Goal: Task Accomplishment & Management: Manage account settings

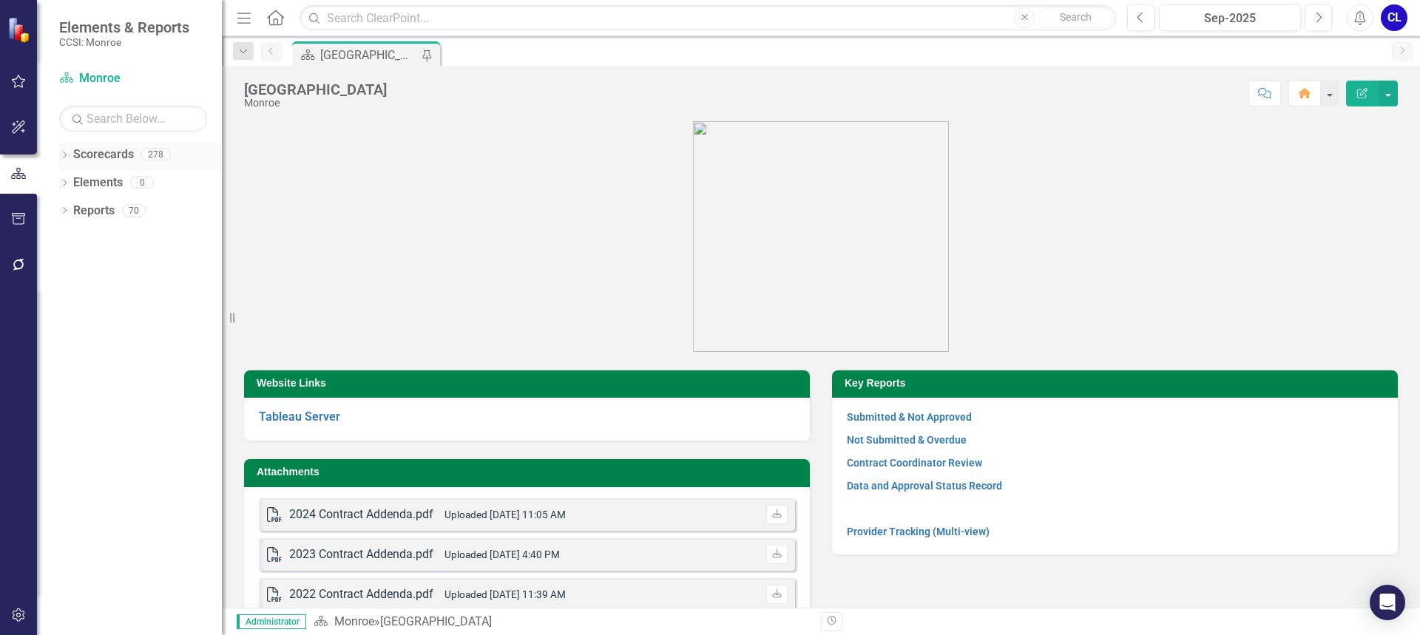
click at [64, 158] on icon "Dropdown" at bounding box center [64, 156] width 10 height 8
click at [64, 158] on icon "Dropdown" at bounding box center [62, 154] width 8 height 10
click at [943, 530] on link "Provider Tracking (Multi-view)" at bounding box center [918, 532] width 143 height 12
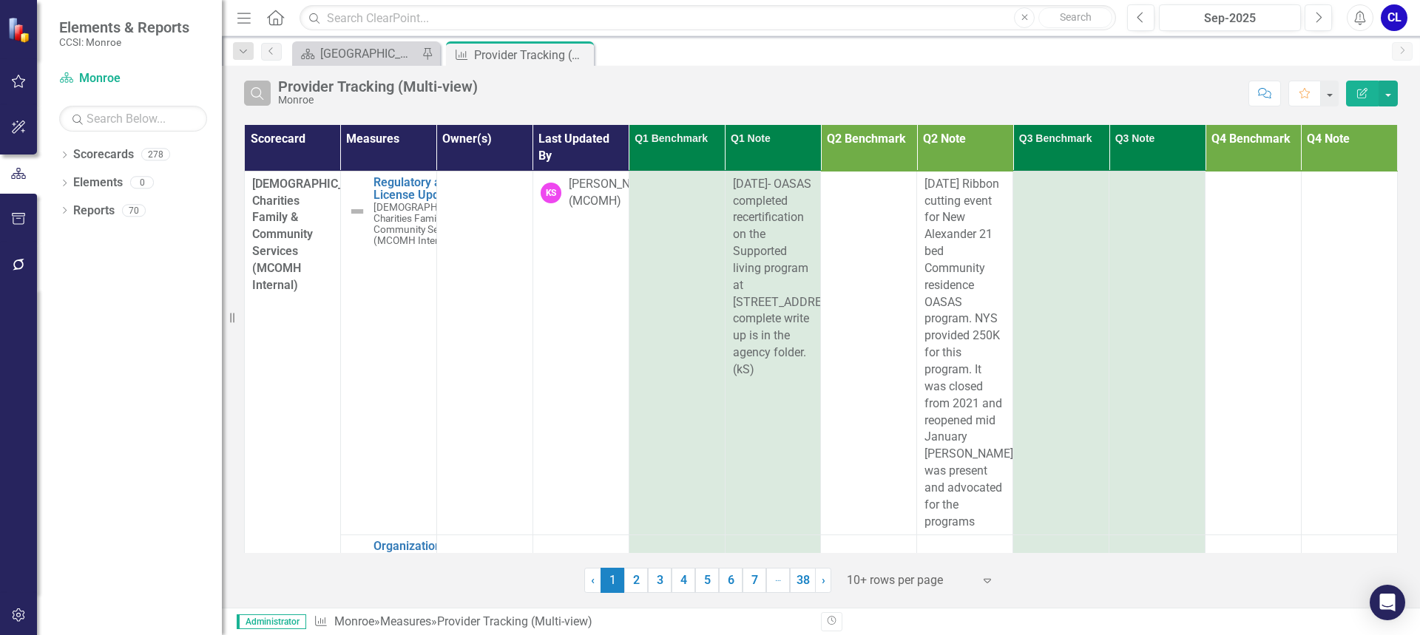
click at [247, 95] on button "Search" at bounding box center [257, 93] width 27 height 25
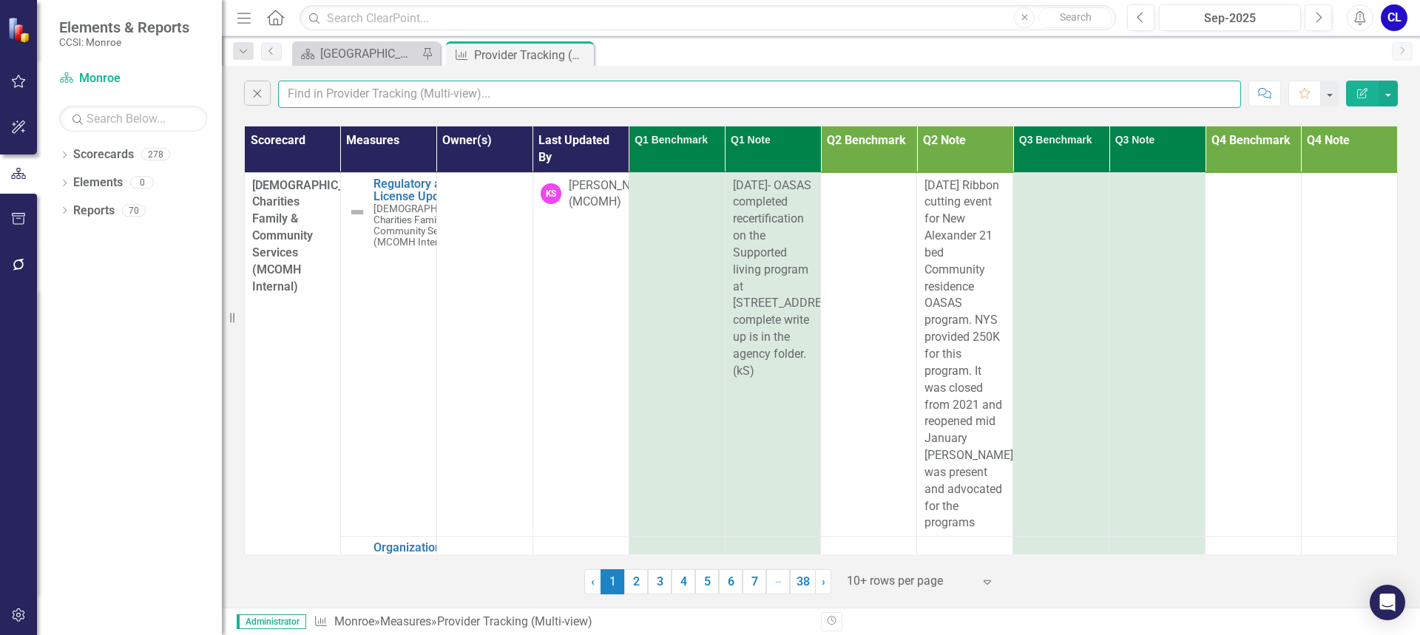
click at [348, 98] on input "text" at bounding box center [759, 94] width 963 height 27
type input "[PERSON_NAME]"
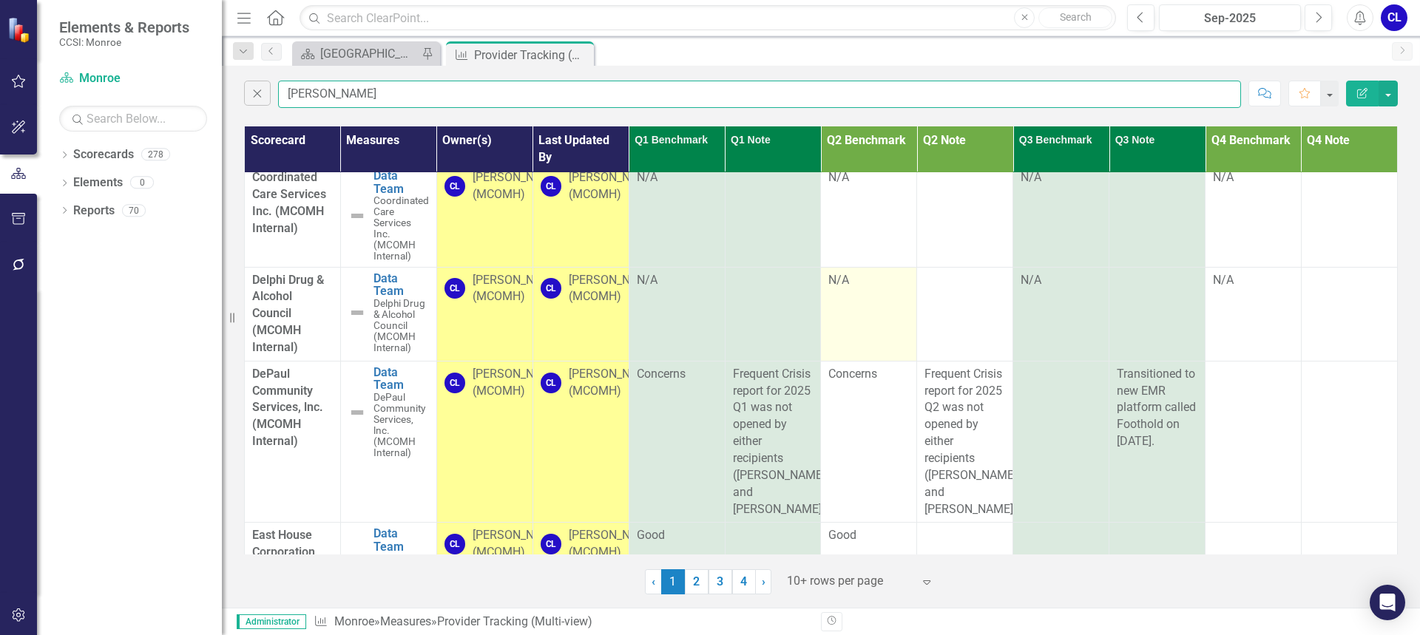
scroll to position [731, 0]
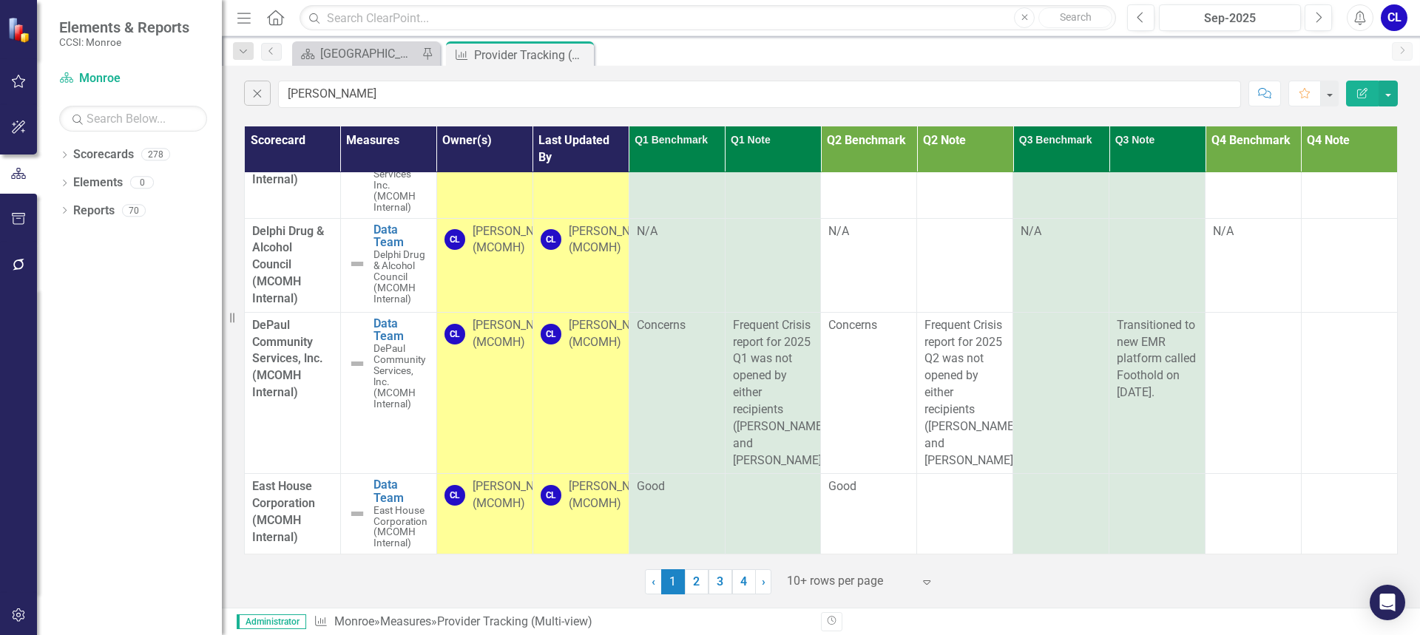
click at [806, 583] on div at bounding box center [850, 582] width 126 height 20
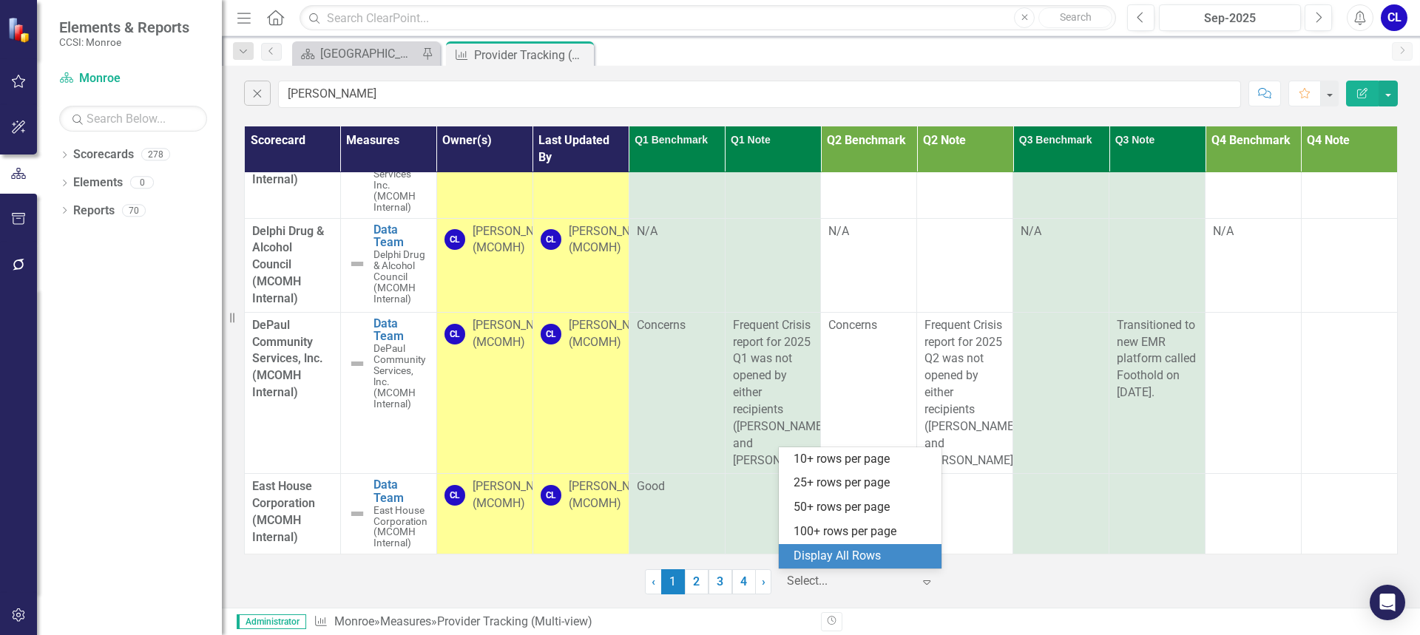
click at [862, 549] on div "Display All Rows" at bounding box center [863, 556] width 139 height 17
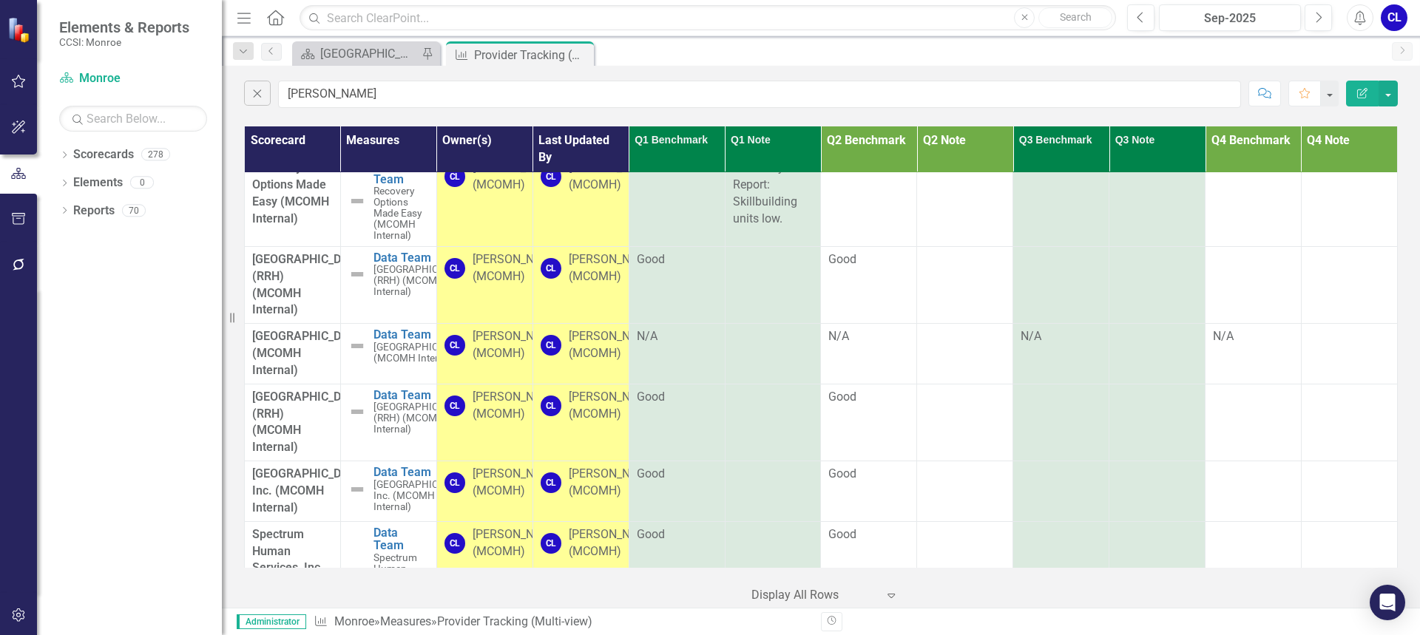
scroll to position [2419, 0]
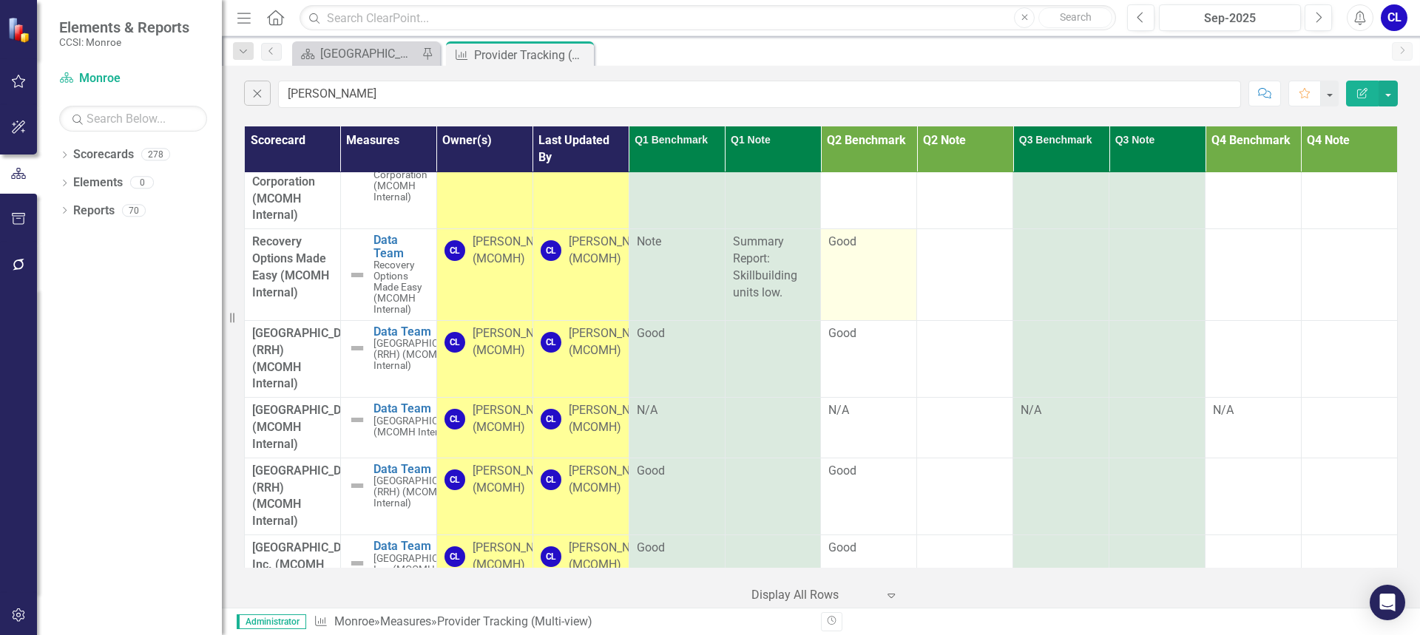
click at [893, 318] on td "Good" at bounding box center [869, 275] width 96 height 92
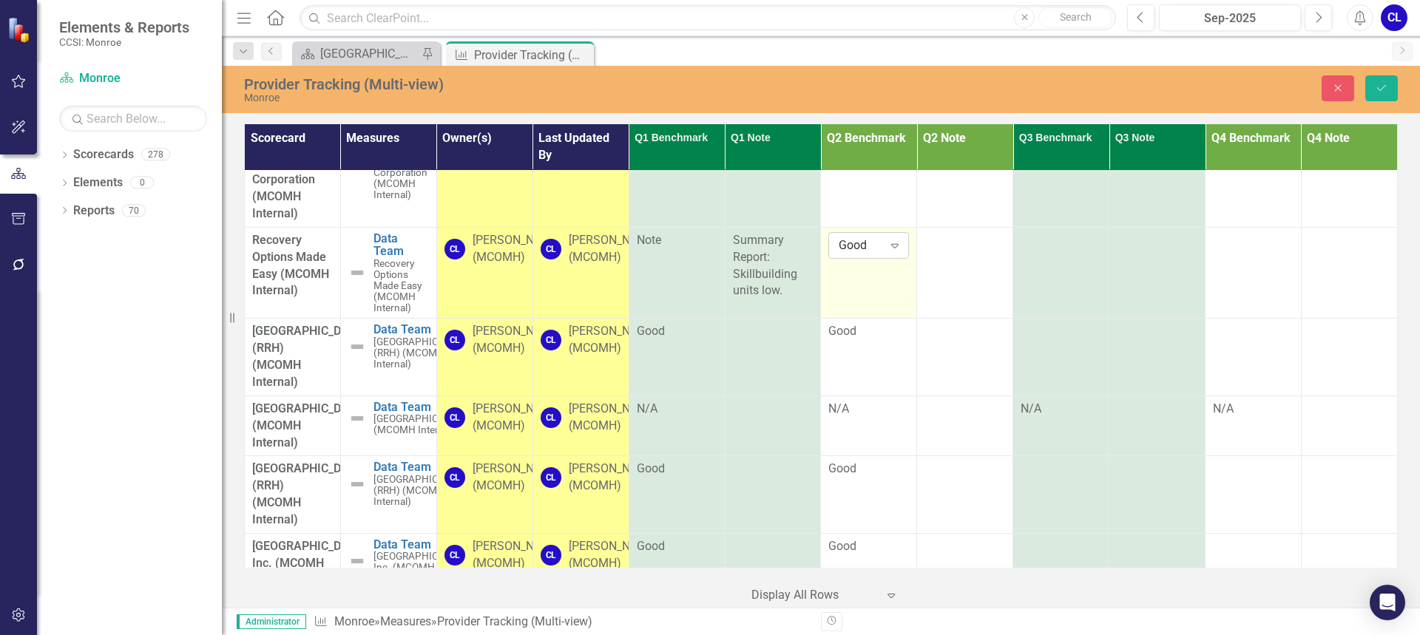
click at [894, 251] on icon "Expand" at bounding box center [895, 246] width 15 height 12
click at [872, 402] on div "Note" at bounding box center [885, 400] width 95 height 17
click at [928, 314] on td at bounding box center [965, 273] width 96 height 92
click at [947, 250] on div at bounding box center [964, 241] width 81 height 18
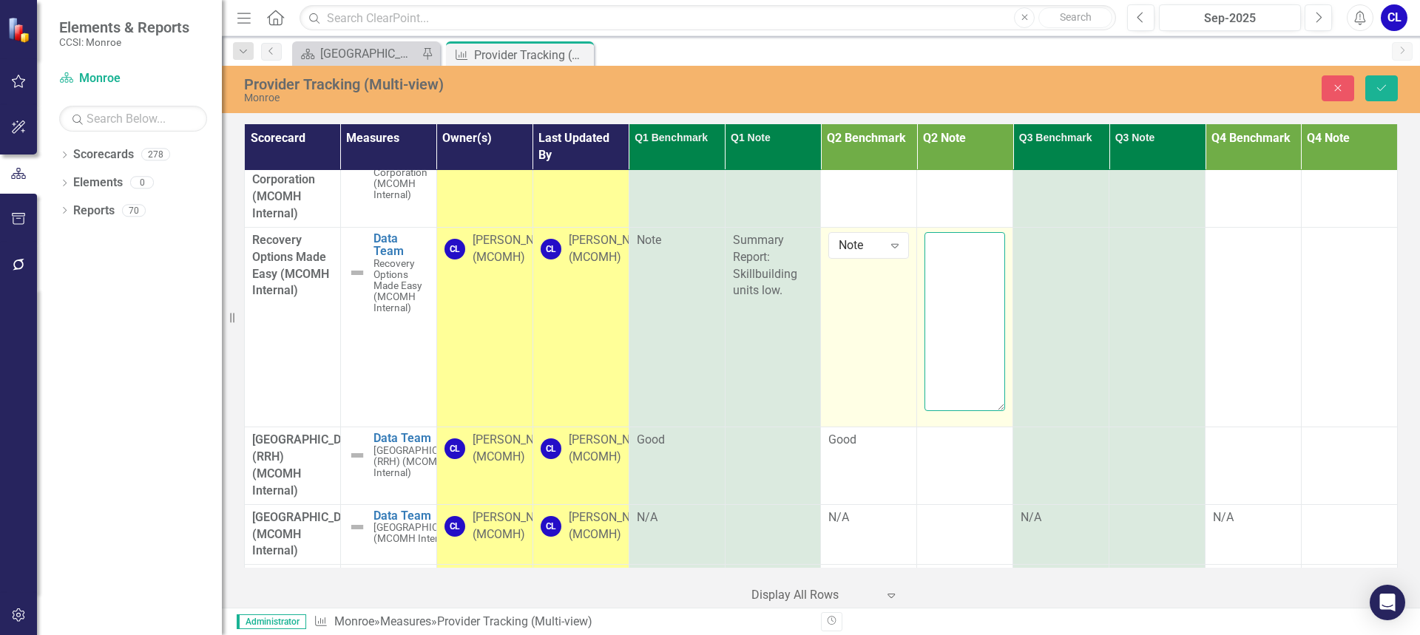
click at [933, 322] on textarea at bounding box center [964, 321] width 81 height 179
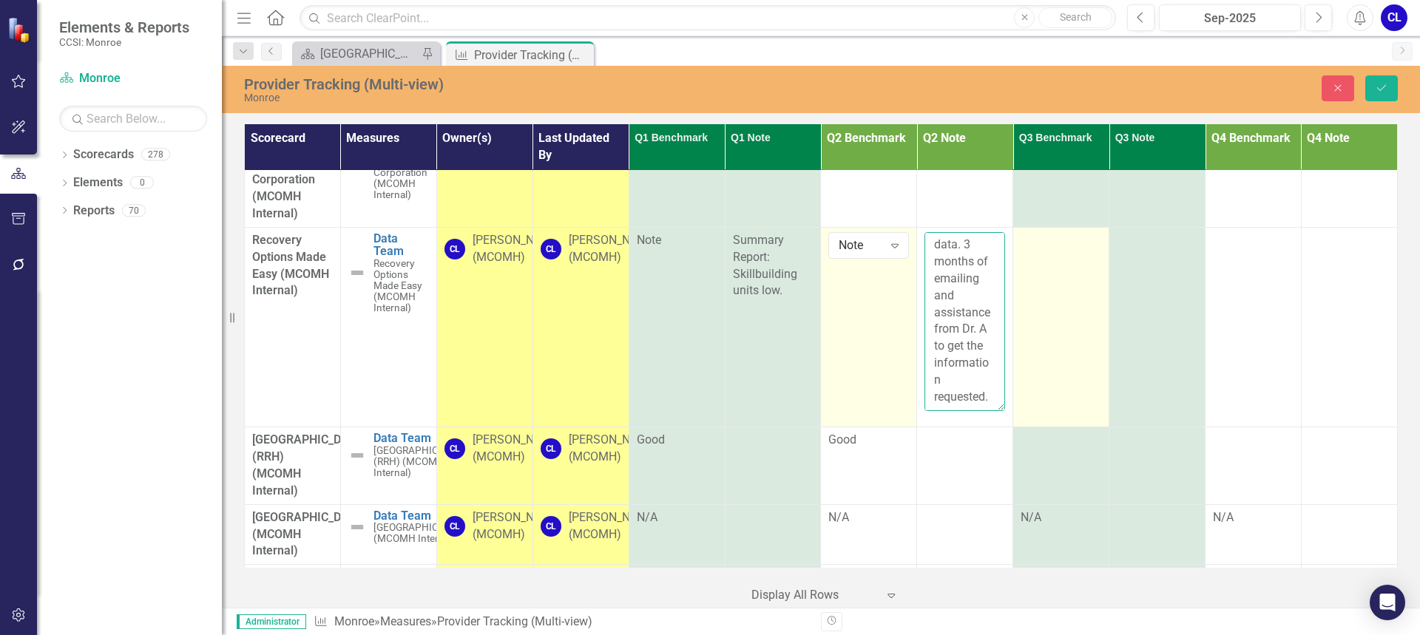
scroll to position [112, 0]
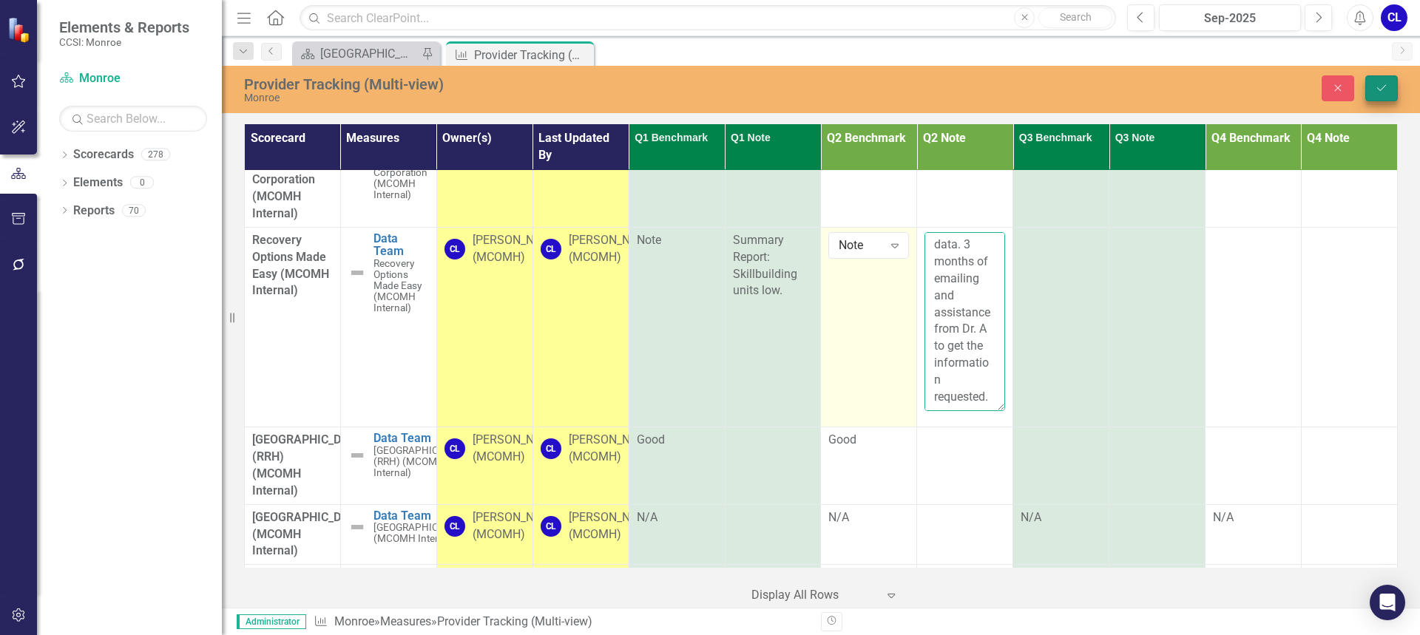
type textarea "Needed ROME to resubmit FY 2024 data. 3 months of emailing and assistance from …"
click at [1379, 85] on icon "Save" at bounding box center [1381, 88] width 13 height 10
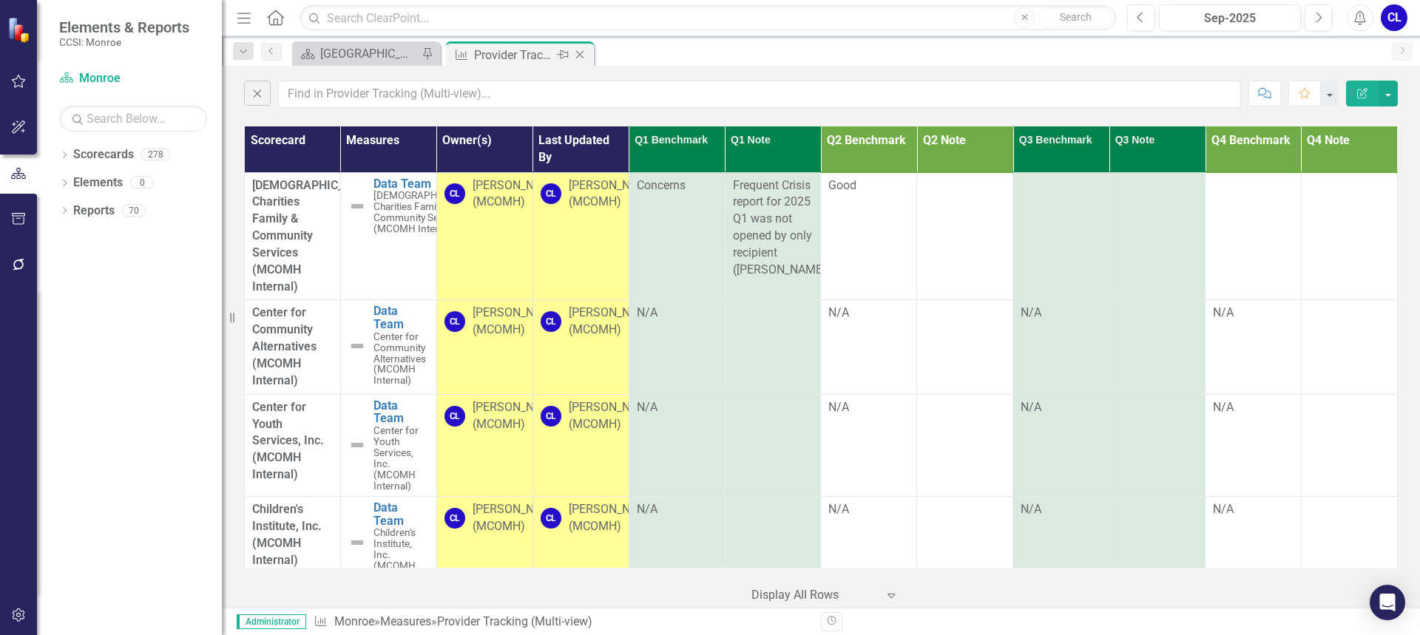
click at [577, 54] on icon "Close" at bounding box center [579, 55] width 15 height 12
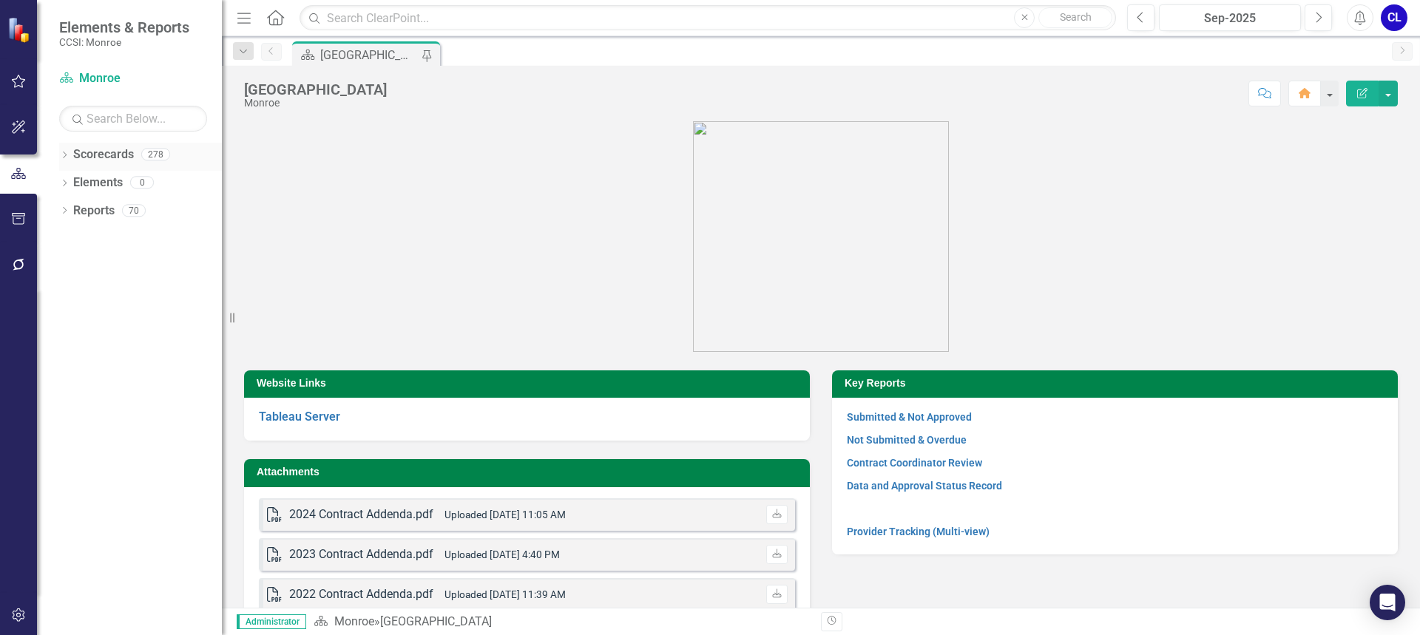
click at [67, 149] on div "Dropdown Scorecards 278" at bounding box center [140, 157] width 163 height 28
click at [67, 156] on icon "Dropdown" at bounding box center [64, 156] width 10 height 8
click at [72, 183] on icon "Dropdown" at bounding box center [72, 182] width 11 height 9
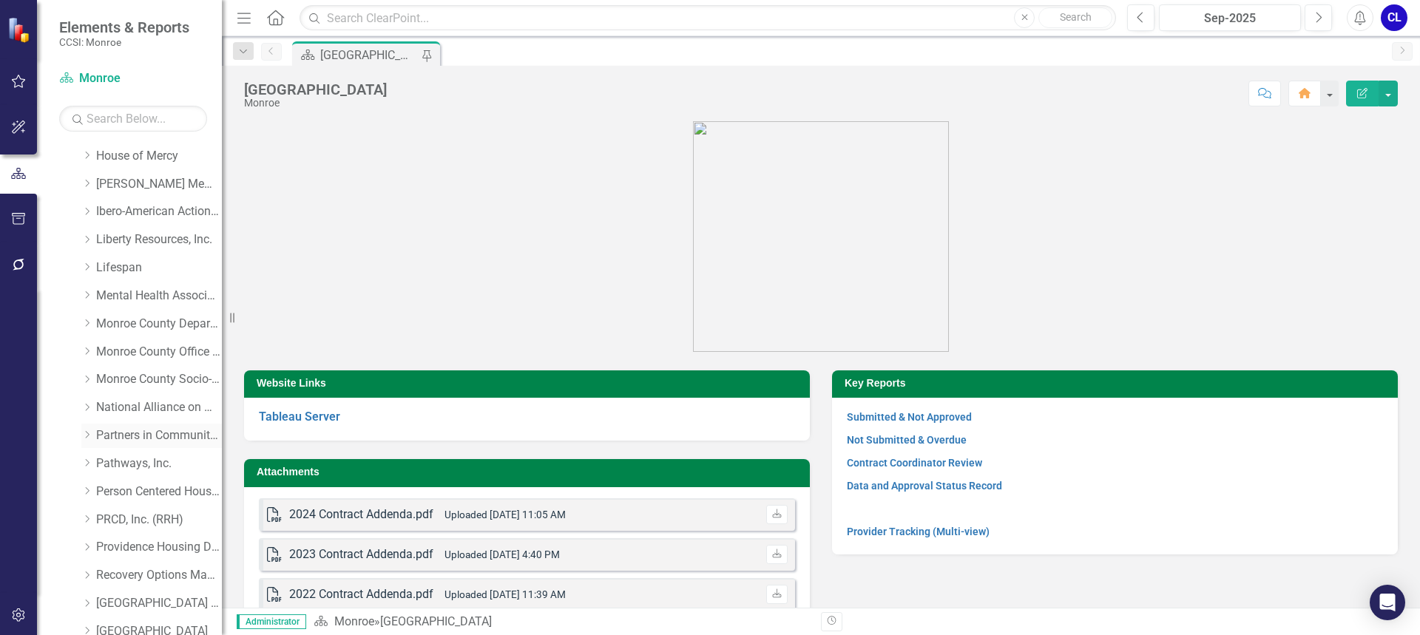
scroll to position [444, 0]
click at [85, 387] on div "Dropdown" at bounding box center [86, 382] width 11 height 13
click at [125, 440] on link "Advocacy" at bounding box center [166, 438] width 111 height 17
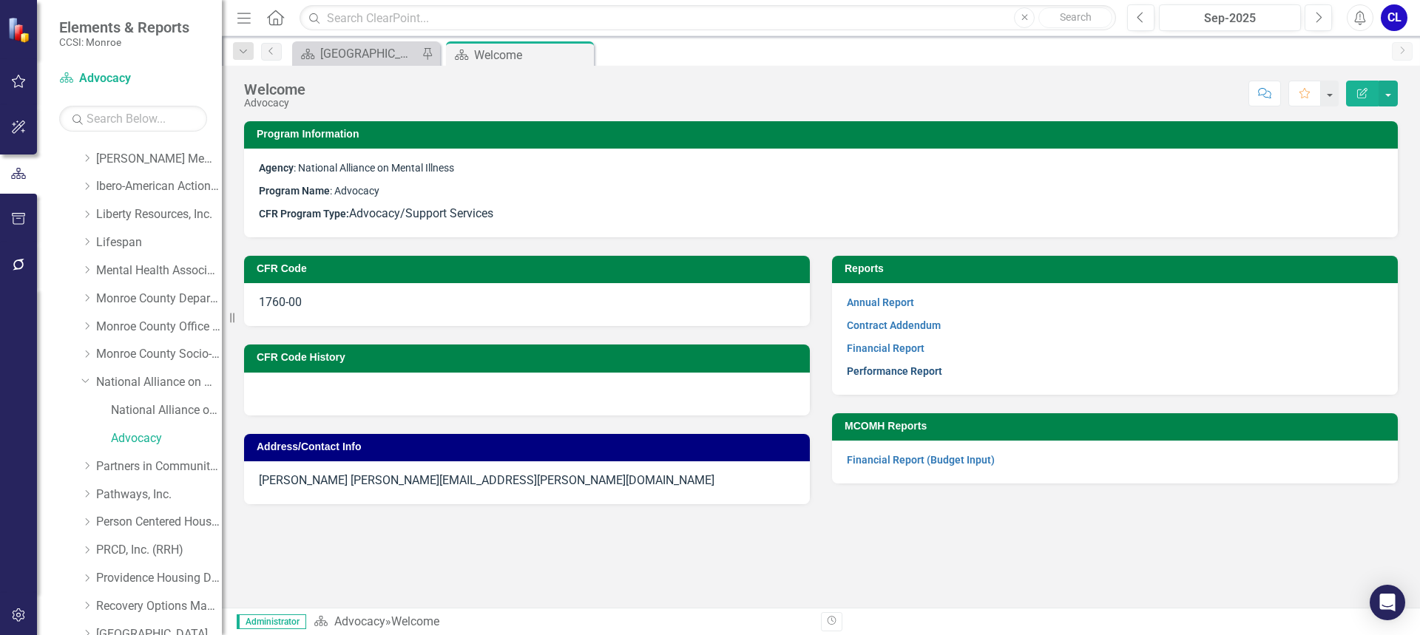
click at [890, 376] on link "Performance Report" at bounding box center [894, 371] width 95 height 12
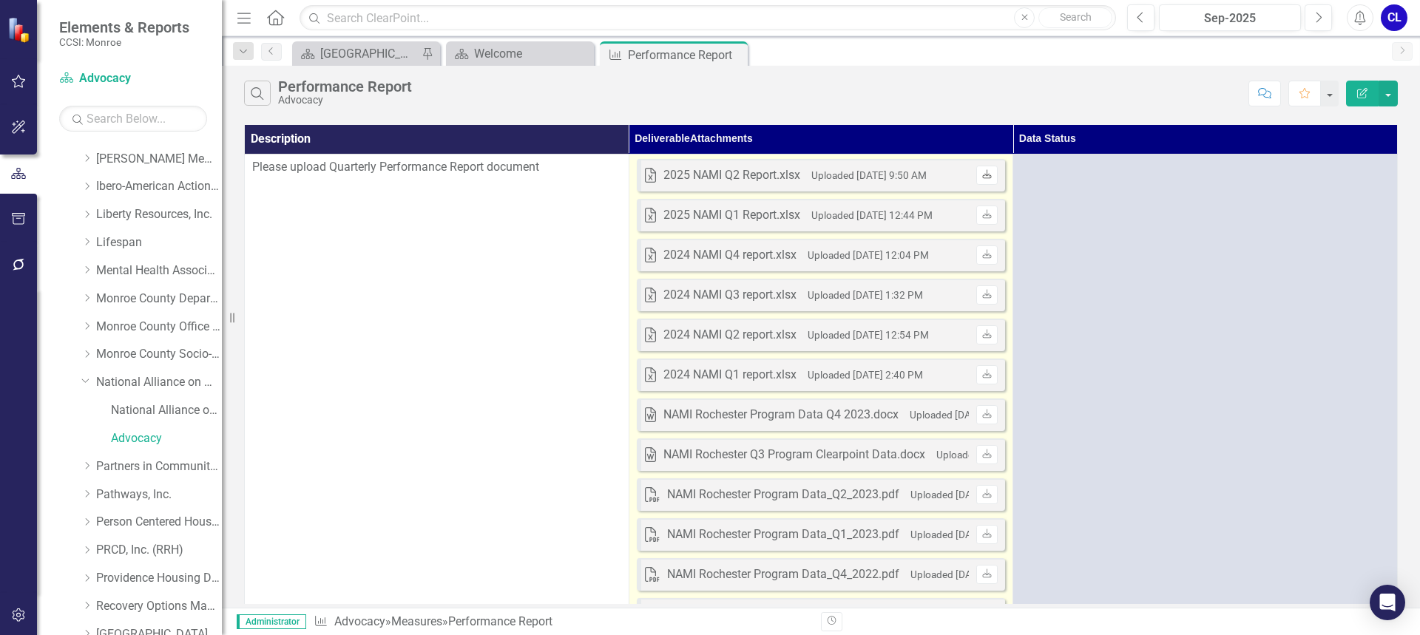
click at [990, 175] on icon "Download" at bounding box center [986, 175] width 11 height 9
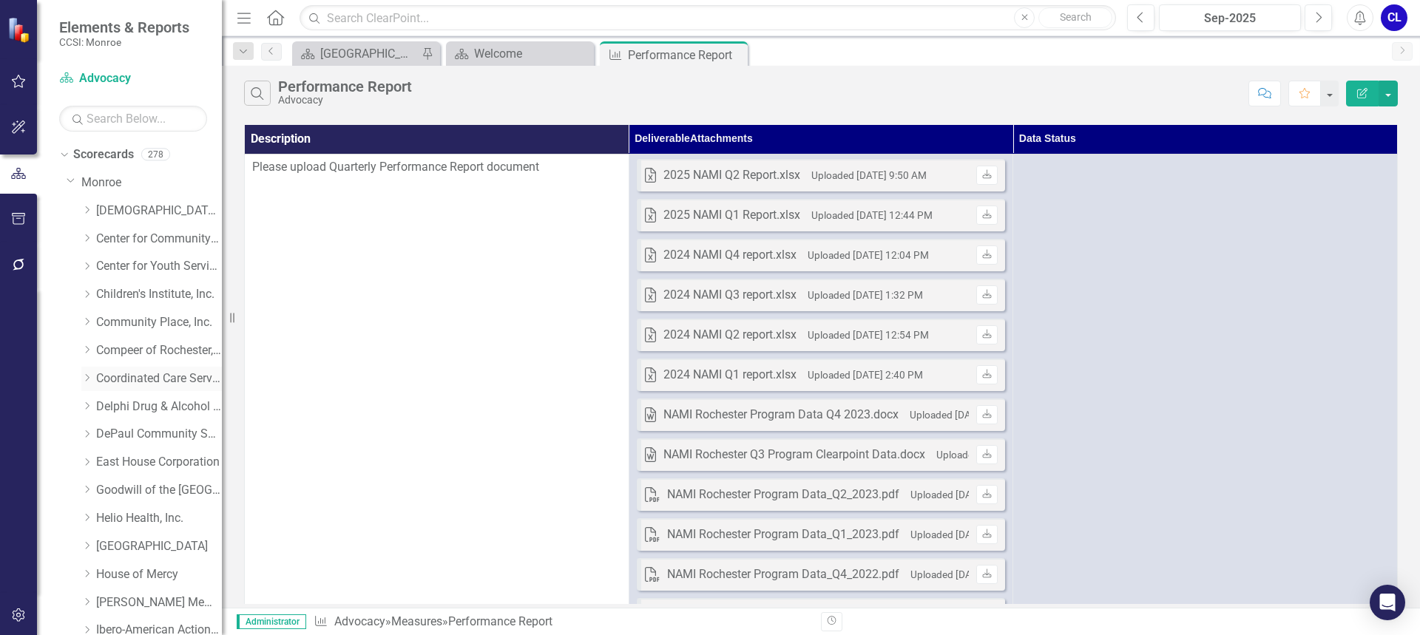
click at [87, 378] on icon "Dropdown" at bounding box center [86, 377] width 11 height 9
click at [120, 465] on link "PASS" at bounding box center [166, 462] width 111 height 17
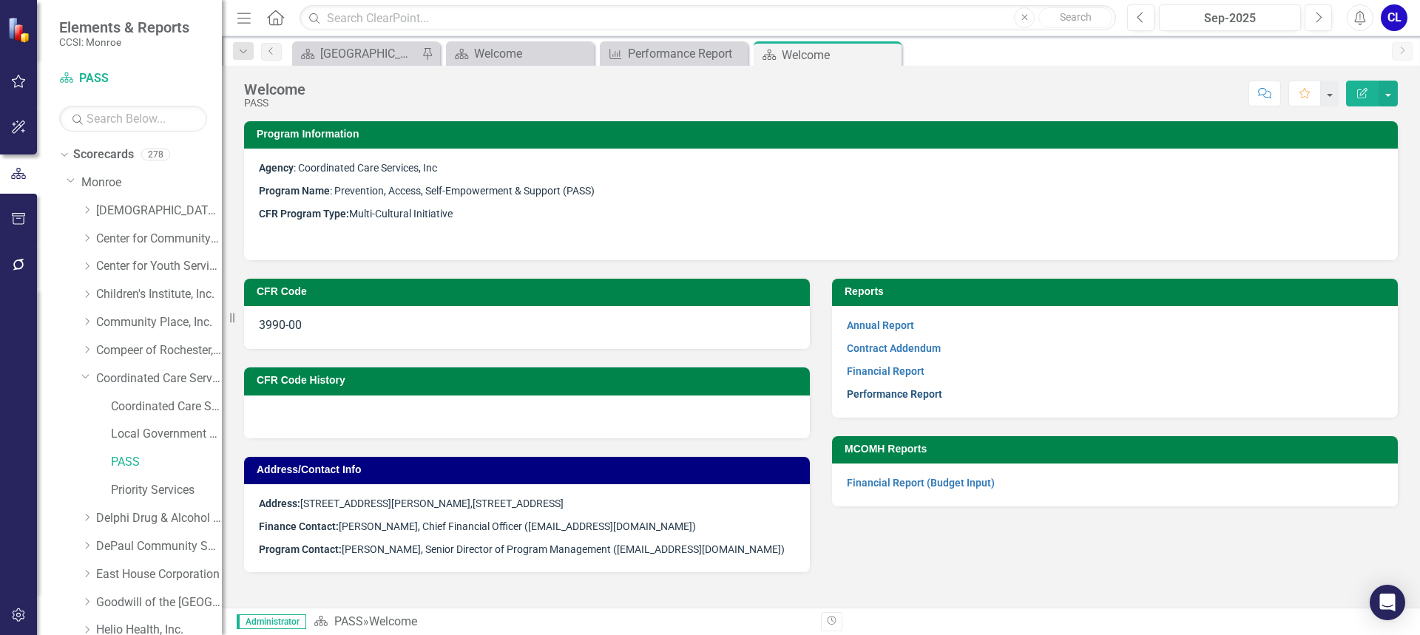
click at [913, 391] on link "Performance Report" at bounding box center [894, 394] width 95 height 12
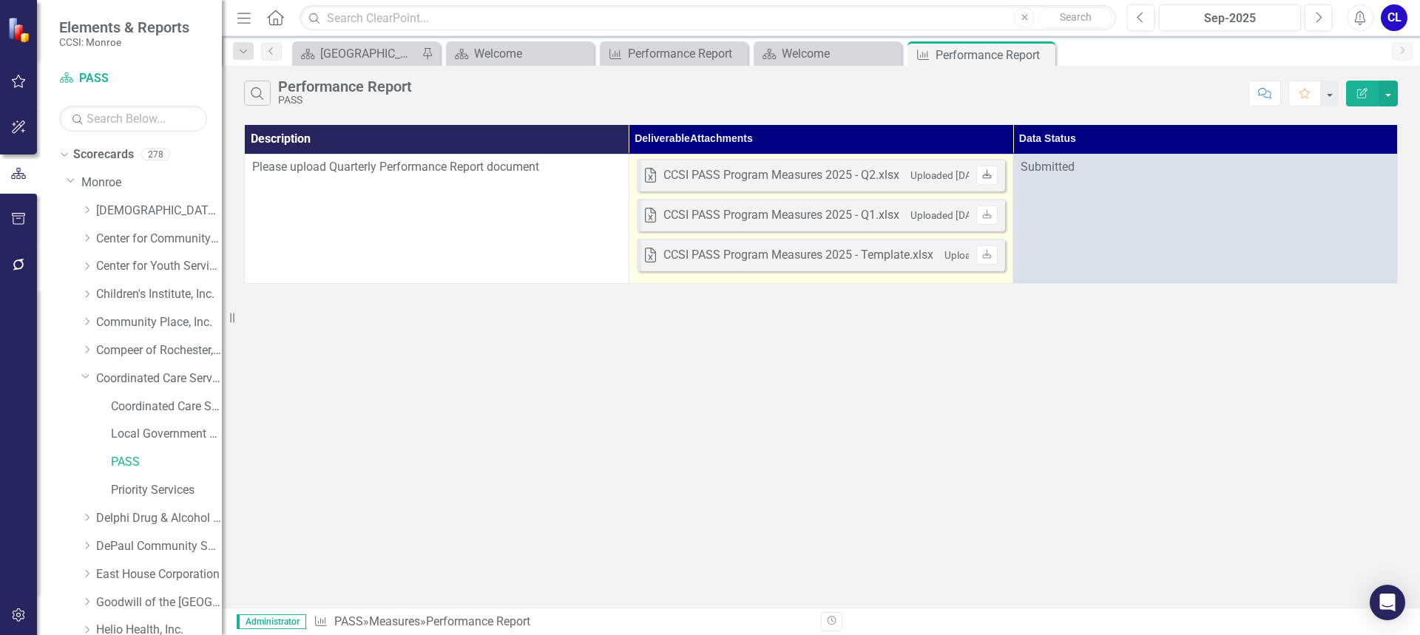
click at [996, 176] on link "Download" at bounding box center [986, 175] width 21 height 19
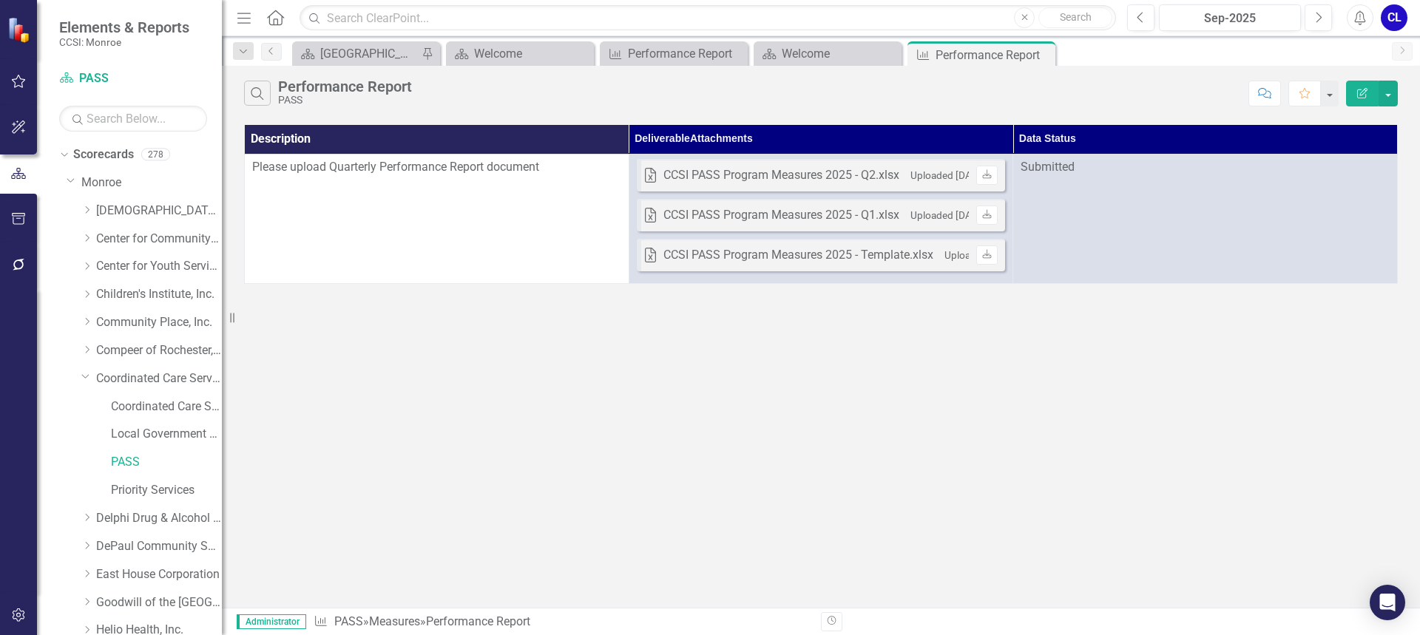
click at [58, 155] on div "Dropdown Scorecards 278 Dropdown Monroe Dropdown [DEMOGRAPHIC_DATA] Charities F…" at bounding box center [129, 389] width 185 height 493
click at [63, 155] on icon "Dropdown" at bounding box center [62, 154] width 8 height 10
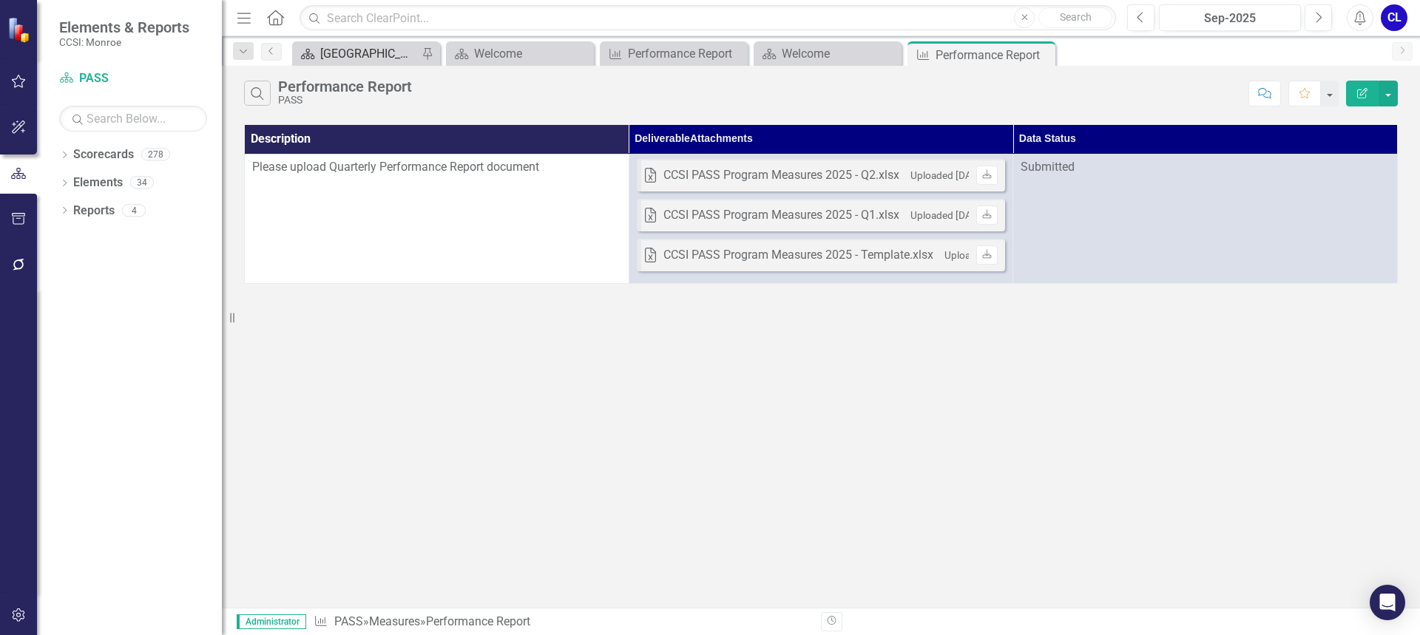
click at [354, 58] on div "[GEOGRAPHIC_DATA]" at bounding box center [369, 53] width 98 height 18
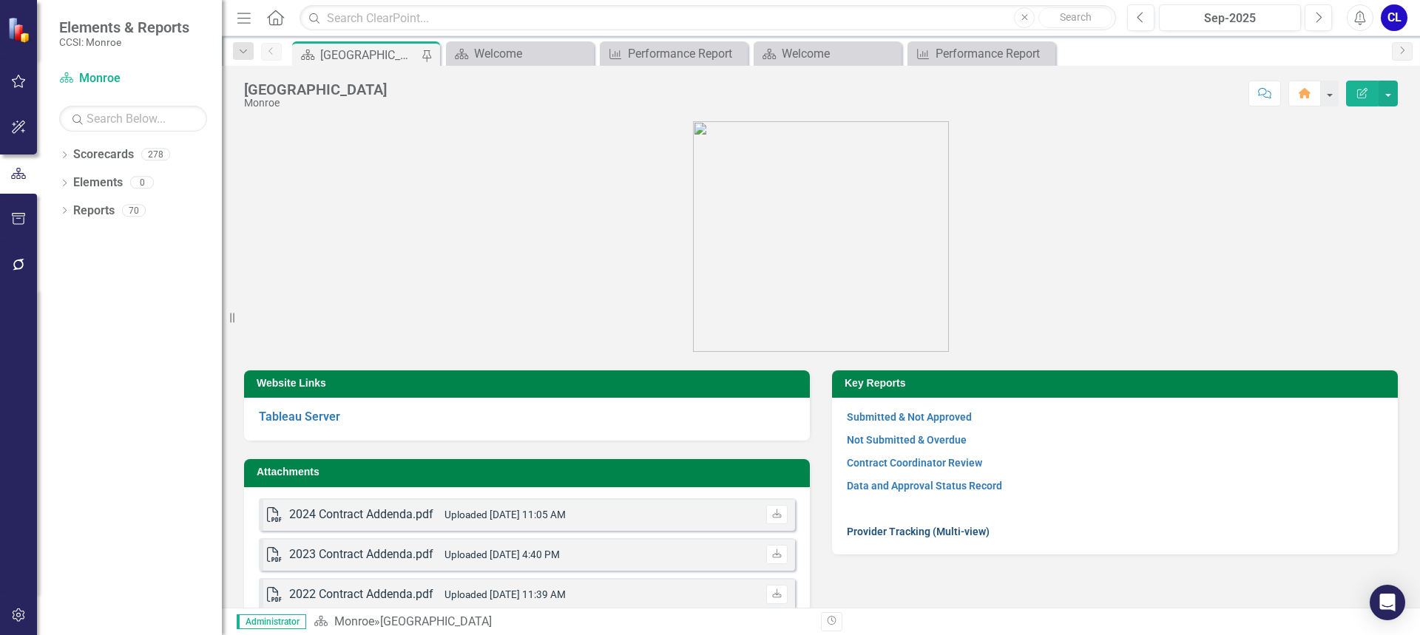
click at [942, 529] on link "Provider Tracking (Multi-view)" at bounding box center [918, 532] width 143 height 12
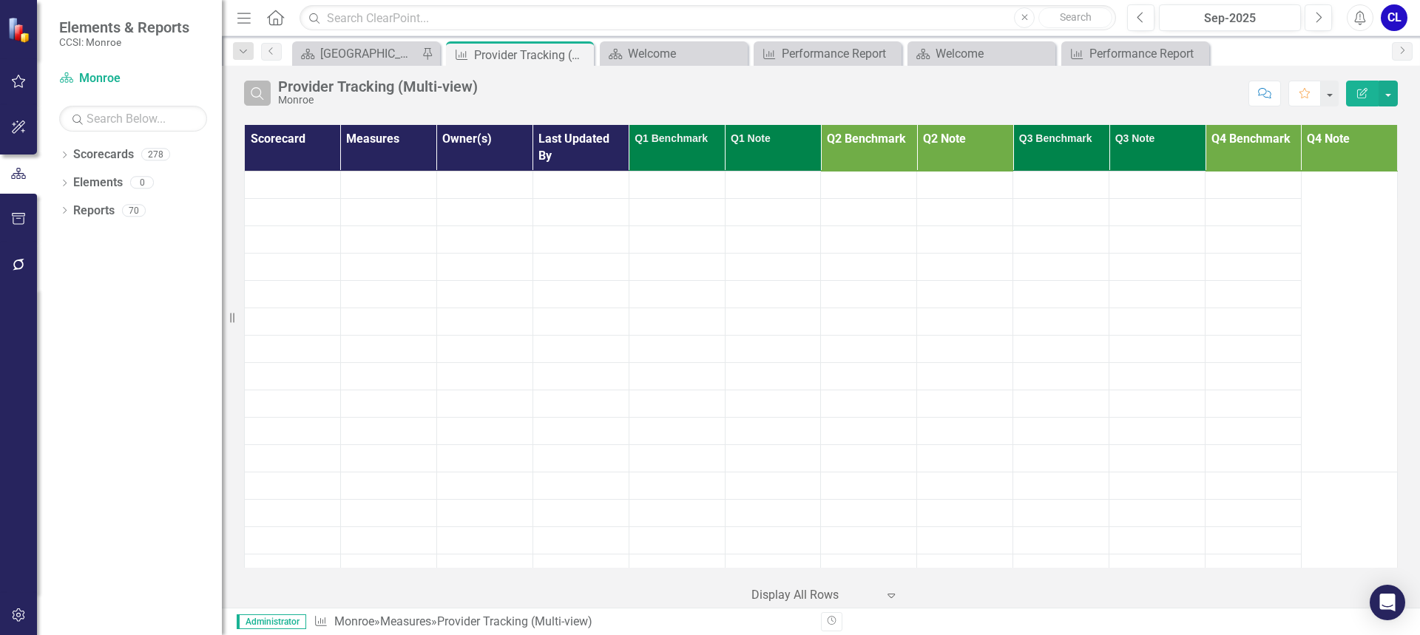
click at [260, 89] on icon "button" at bounding box center [257, 93] width 13 height 13
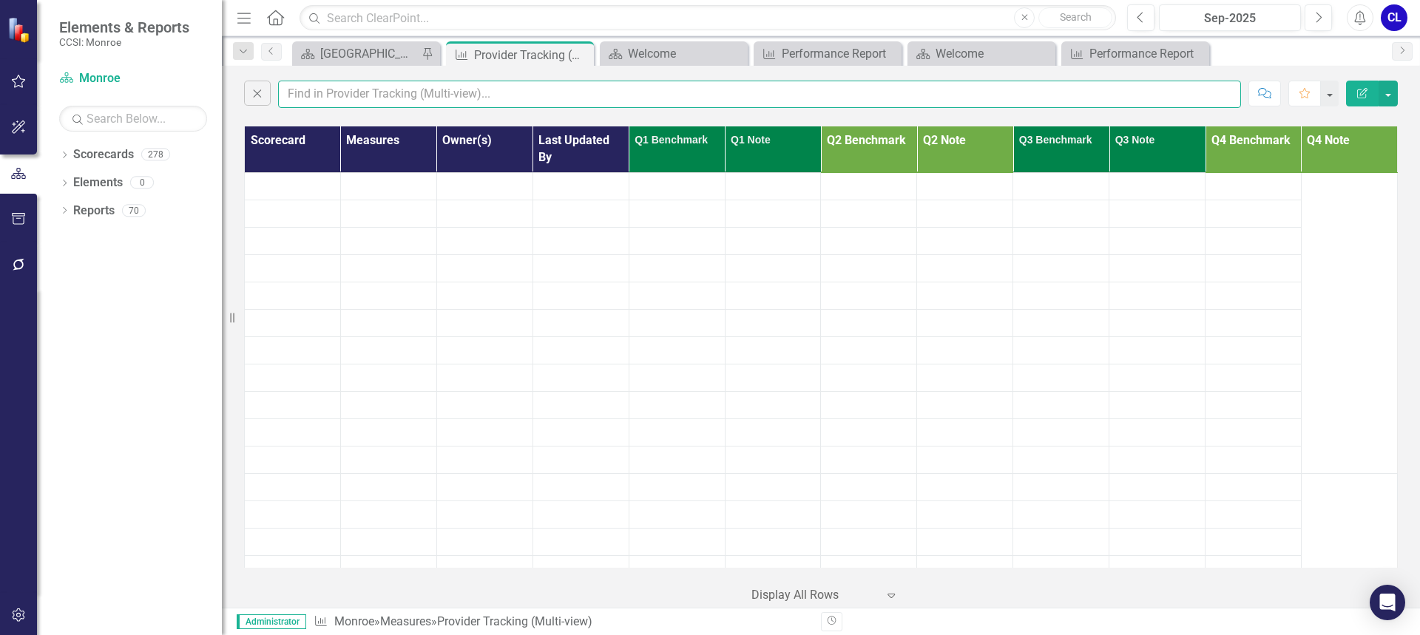
click at [382, 92] on input "text" at bounding box center [759, 94] width 963 height 27
type input "[PERSON_NAME]"
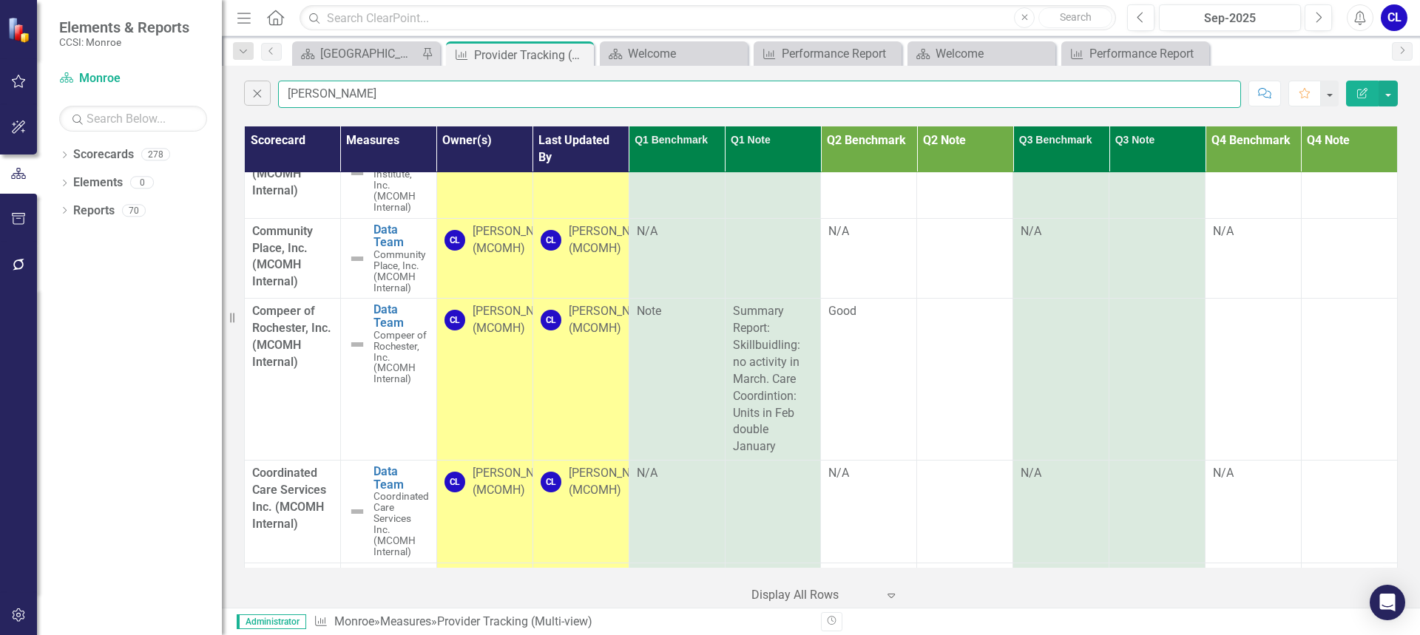
scroll to position [740, 0]
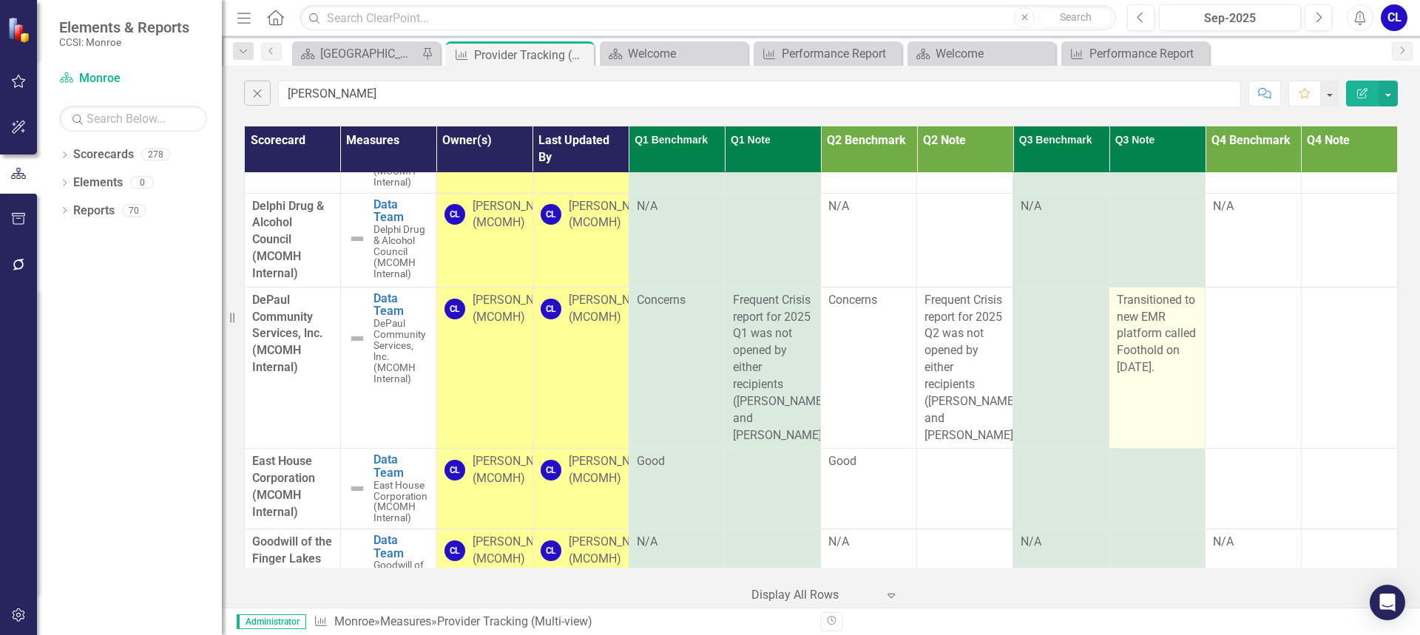
click at [1155, 356] on span "Transitioned to new EMR platform called Foothold on [DATE]." at bounding box center [1156, 333] width 79 height 81
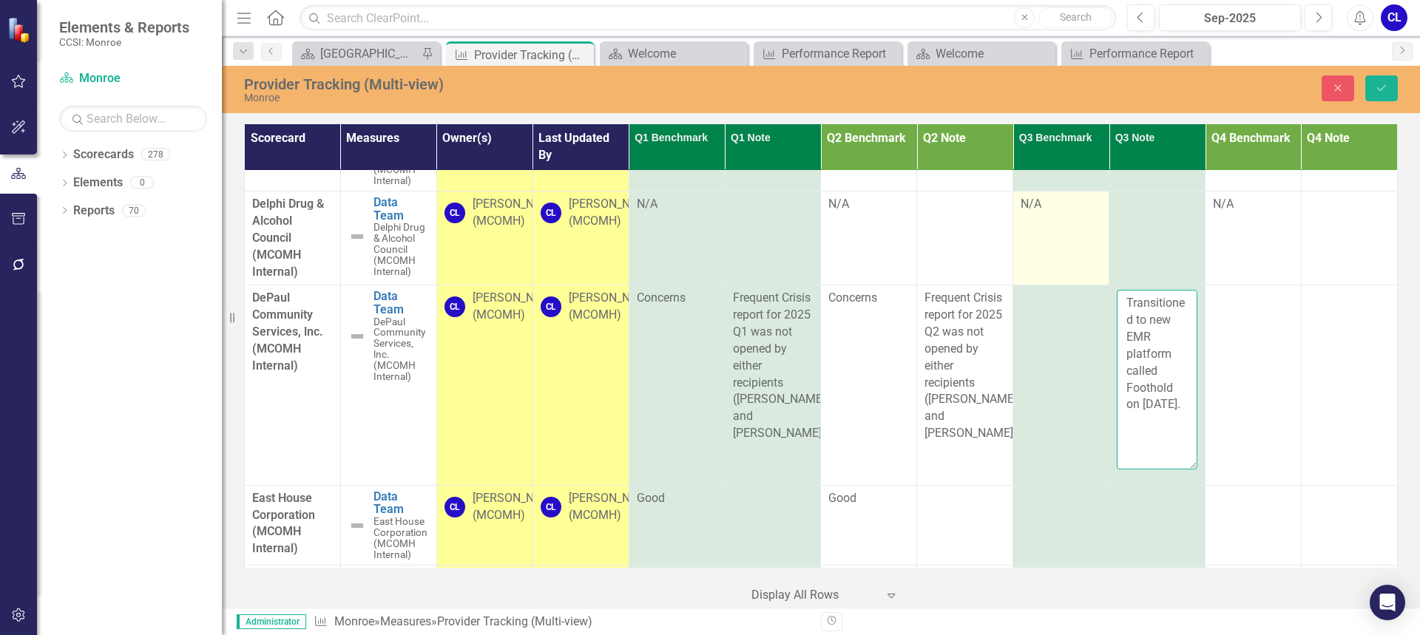
drag, startPoint x: 1172, startPoint y: 422, endPoint x: 1089, endPoint y: 281, distance: 163.8
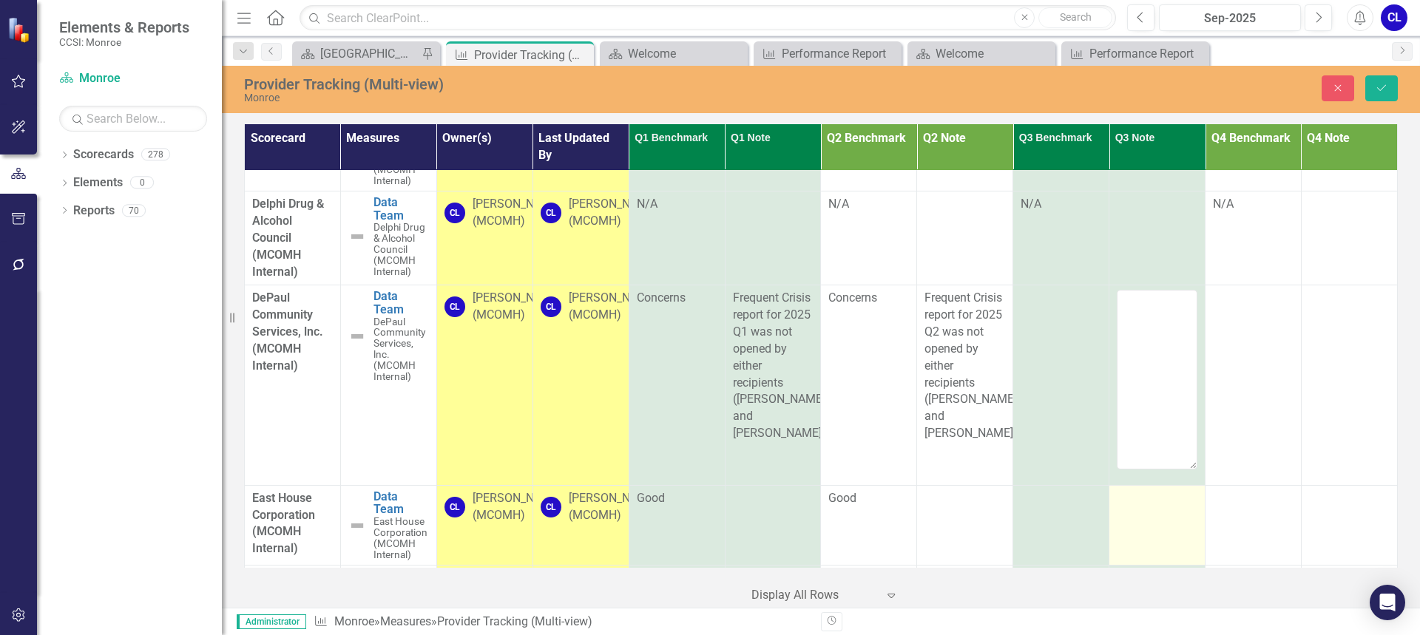
click at [1129, 508] on td at bounding box center [1157, 525] width 96 height 81
click at [1138, 507] on textarea at bounding box center [1157, 579] width 81 height 179
paste textarea "Transitioned to new EMR platform called Foothold on [DATE]."
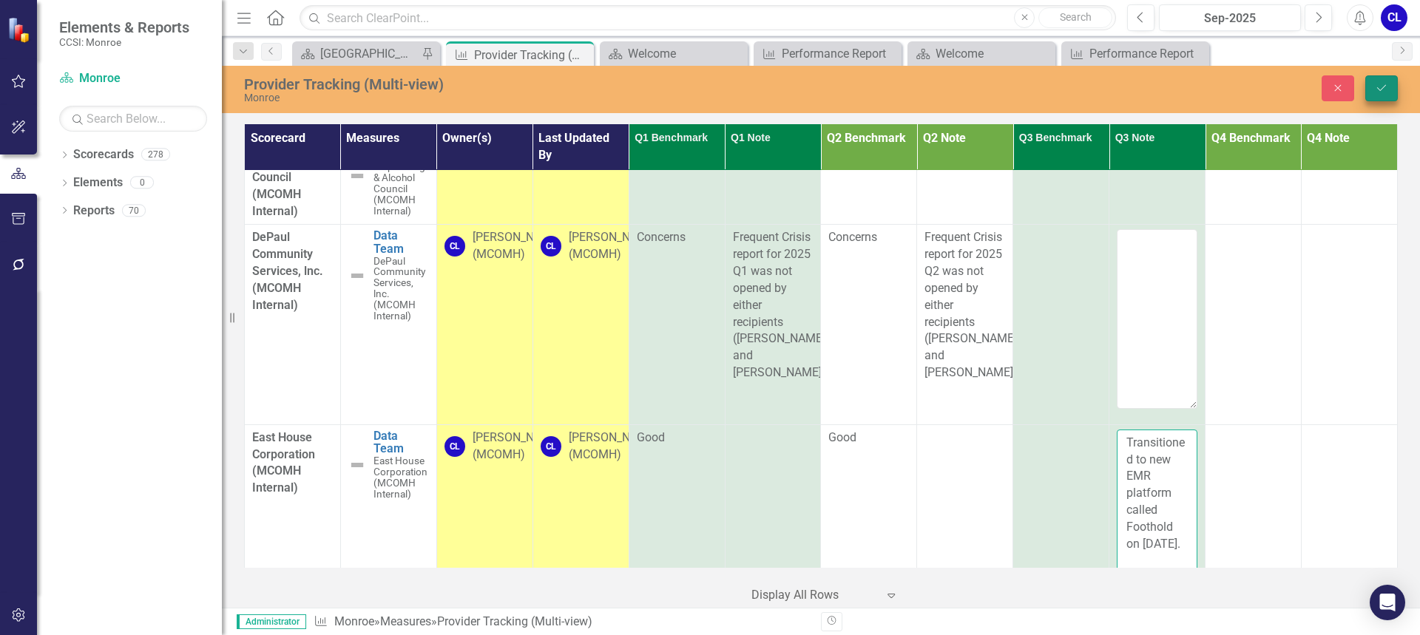
type textarea "Transitioned to new EMR platform called Foothold on [DATE]."
click at [1375, 89] on icon "Save" at bounding box center [1381, 88] width 13 height 10
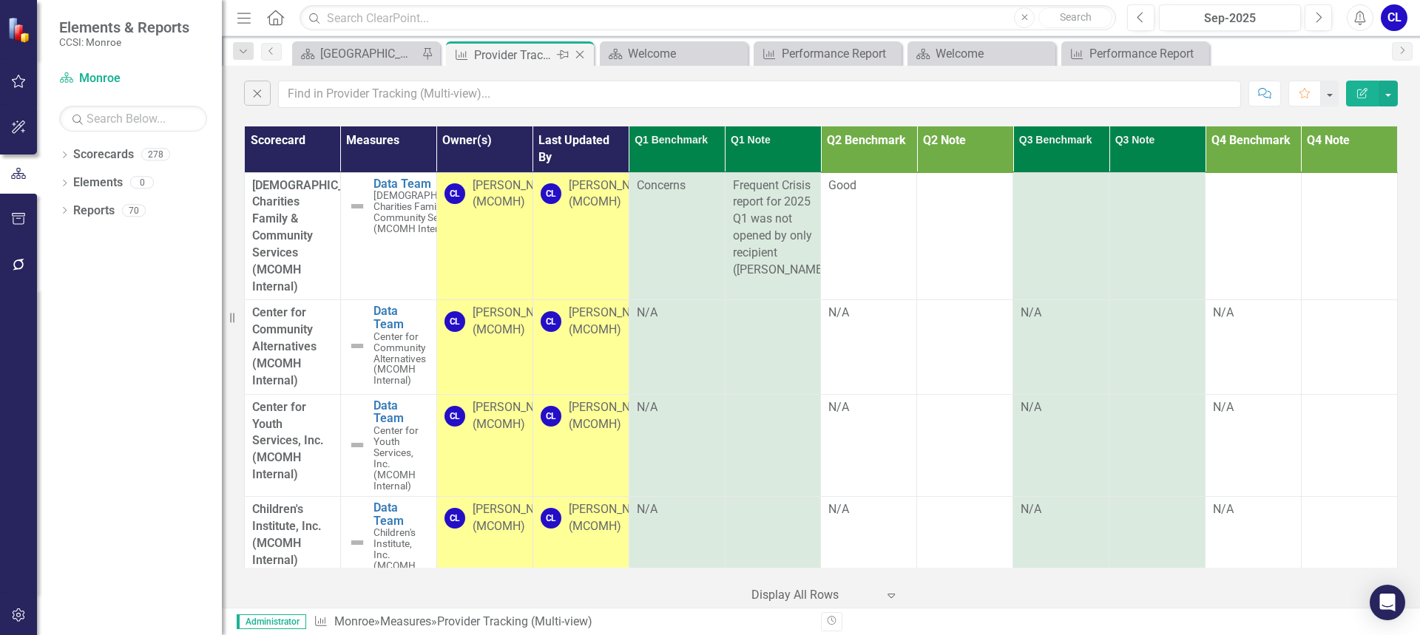
click at [581, 53] on icon "Close" at bounding box center [579, 55] width 15 height 12
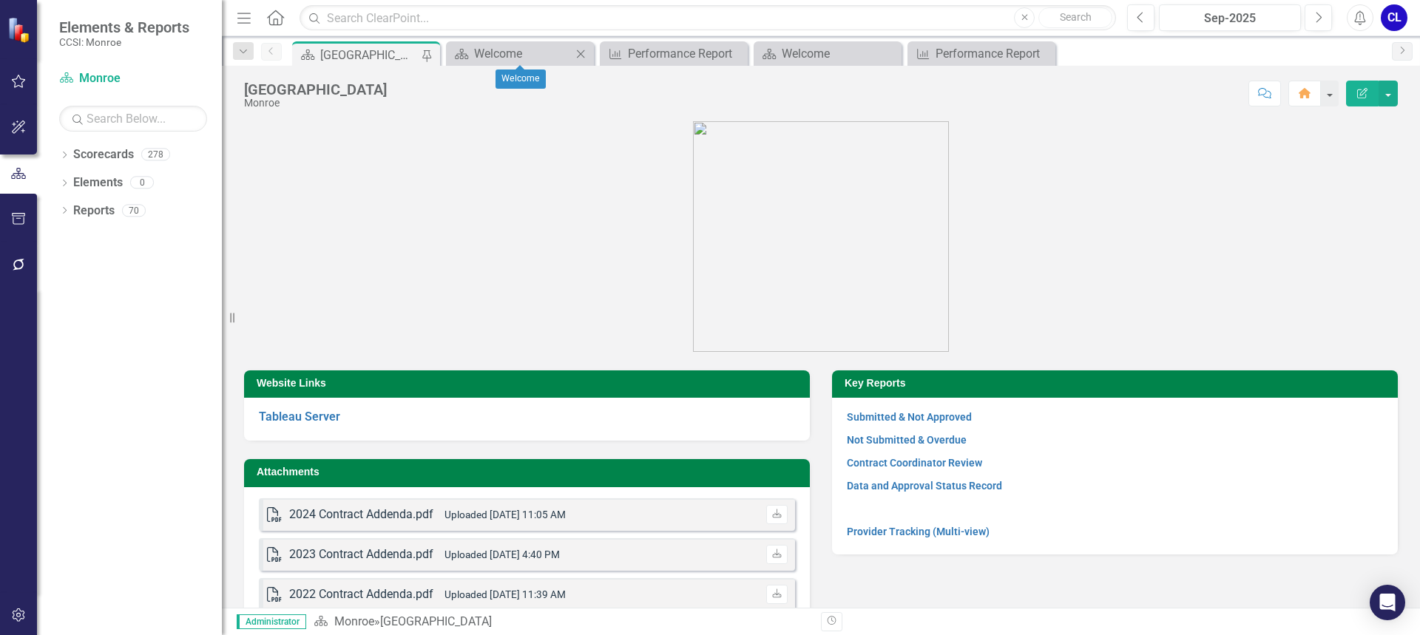
click at [581, 53] on icon "Close" at bounding box center [580, 54] width 15 height 12
click at [0, 0] on icon "Close" at bounding box center [0, 0] width 0 height 0
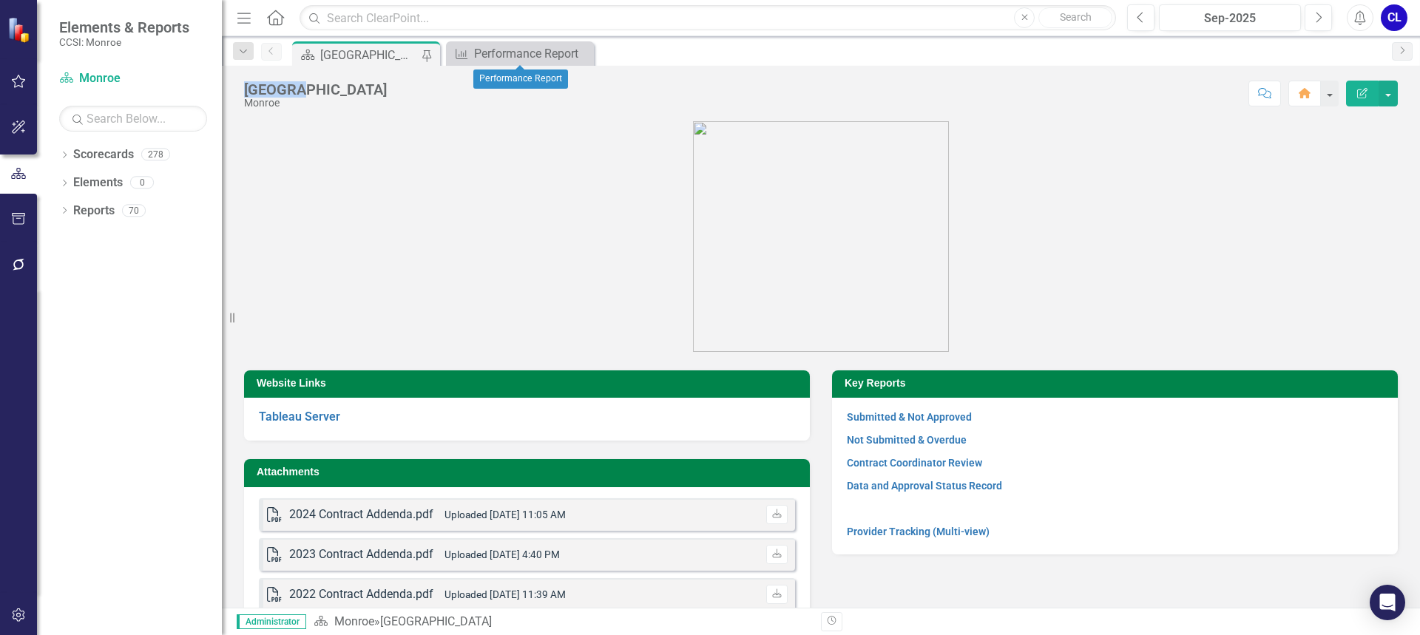
click at [0, 0] on icon "Close" at bounding box center [0, 0] width 0 height 0
click at [507, 219] on figure at bounding box center [821, 236] width 1154 height 231
click at [862, 536] on link "Provider Tracking (Multi-view)" at bounding box center [918, 532] width 143 height 12
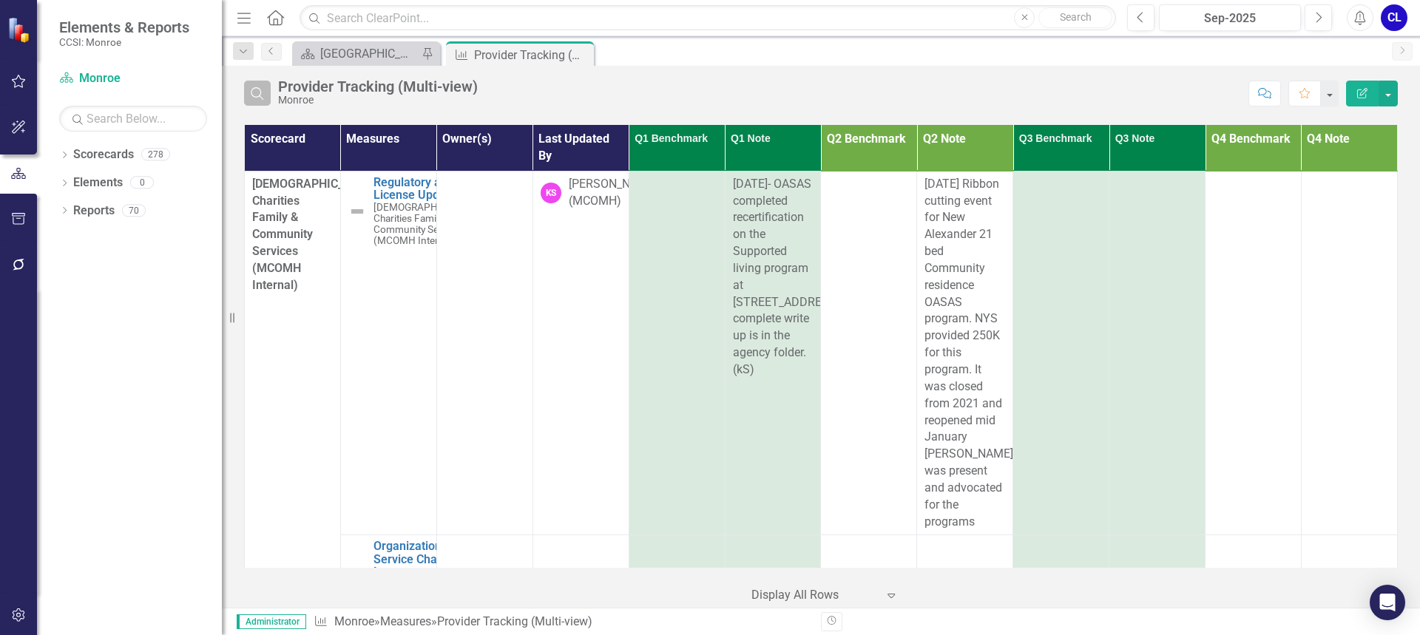
click at [257, 97] on icon "button" at bounding box center [257, 93] width 13 height 13
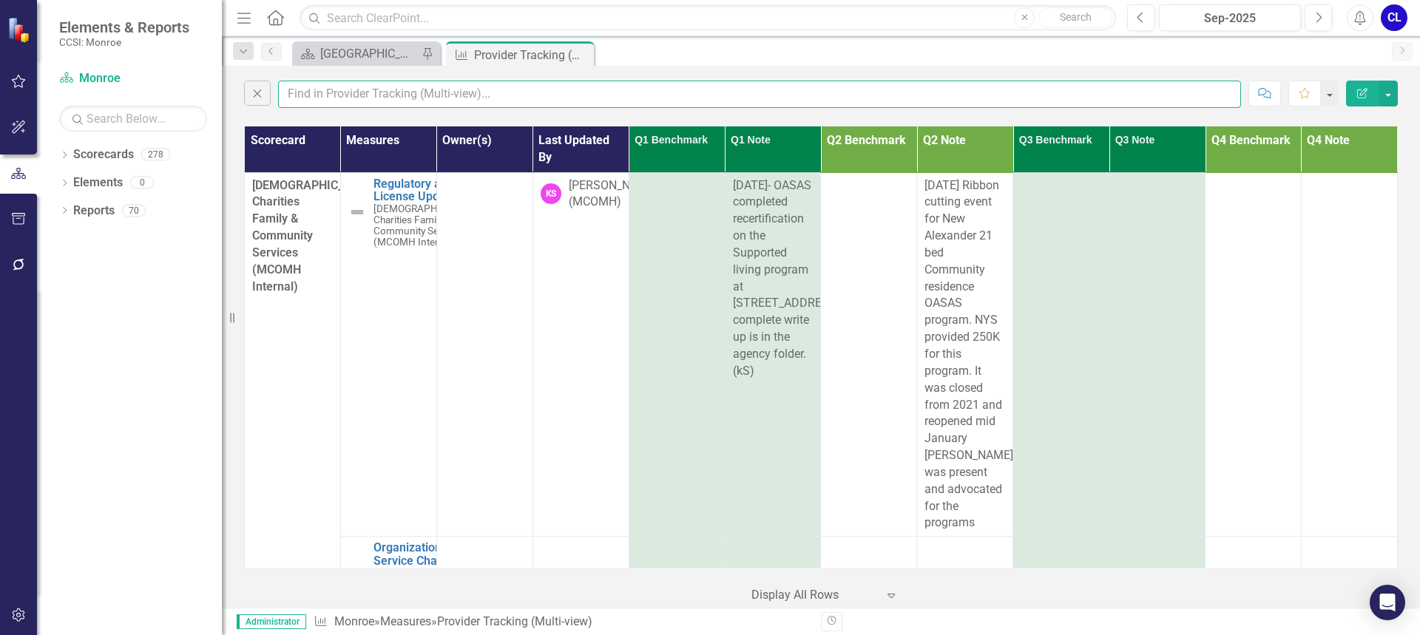
click at [324, 92] on input "text" at bounding box center [759, 94] width 963 height 27
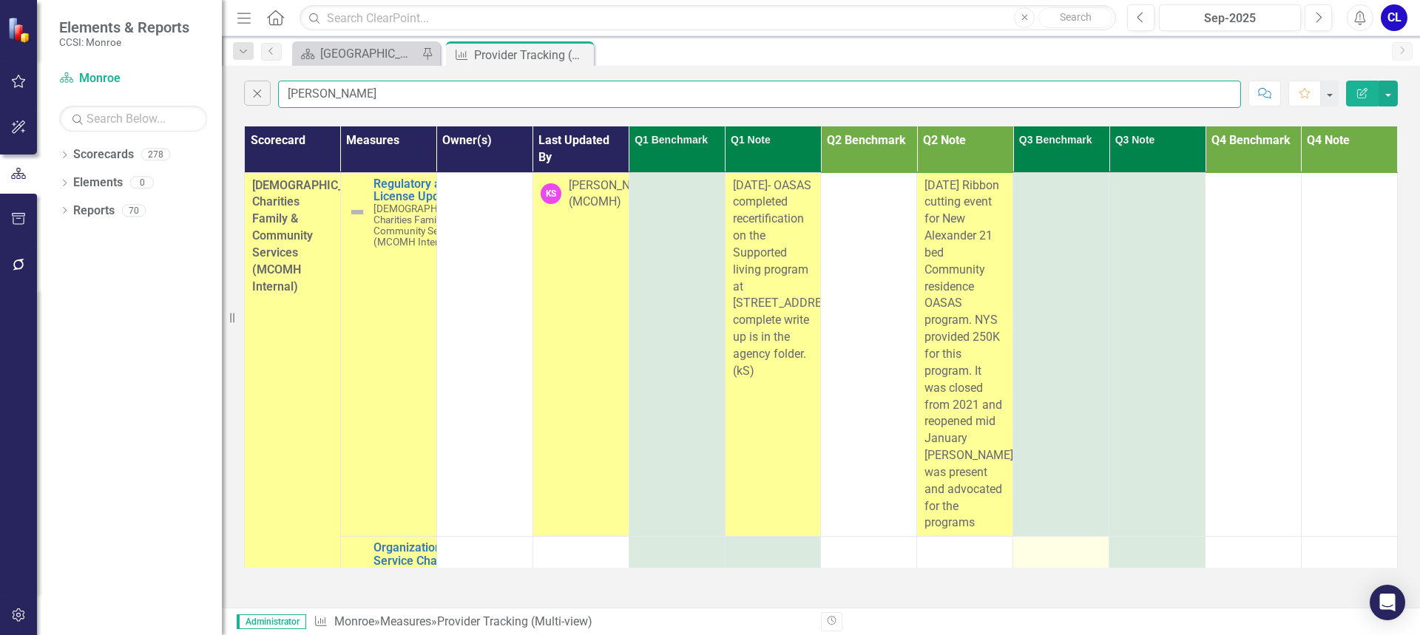
type input "[PERSON_NAME]"
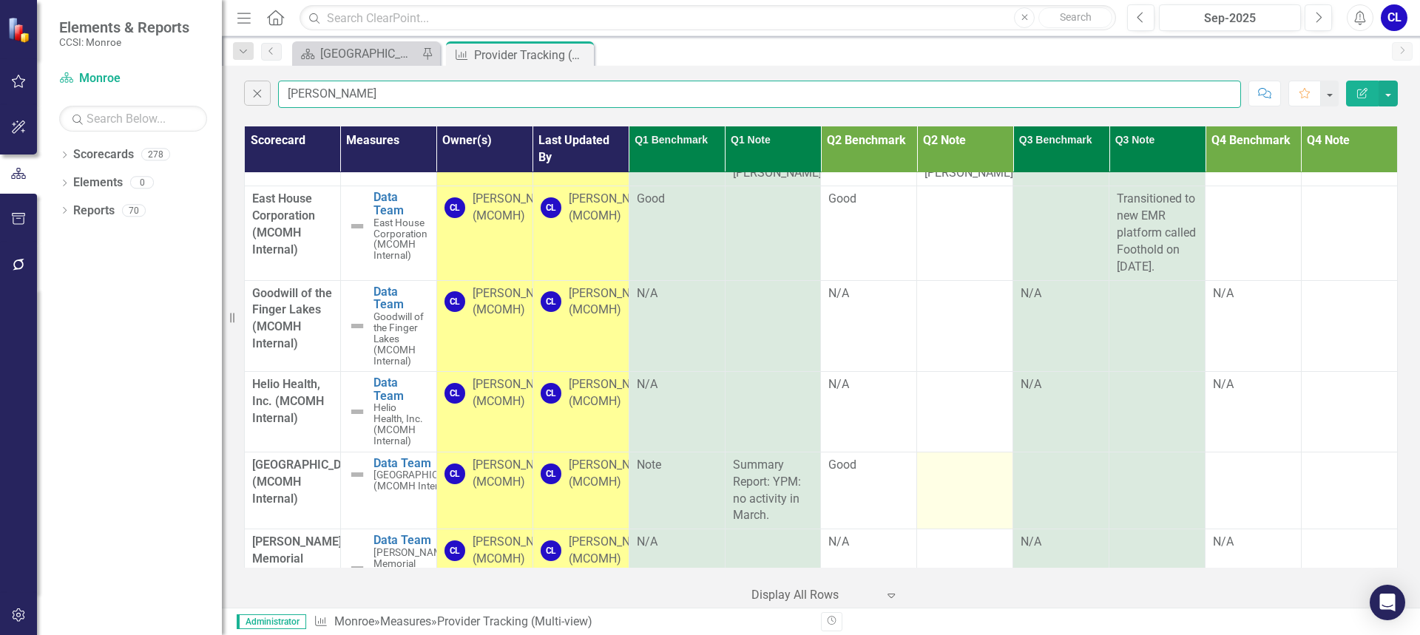
scroll to position [1035, 0]
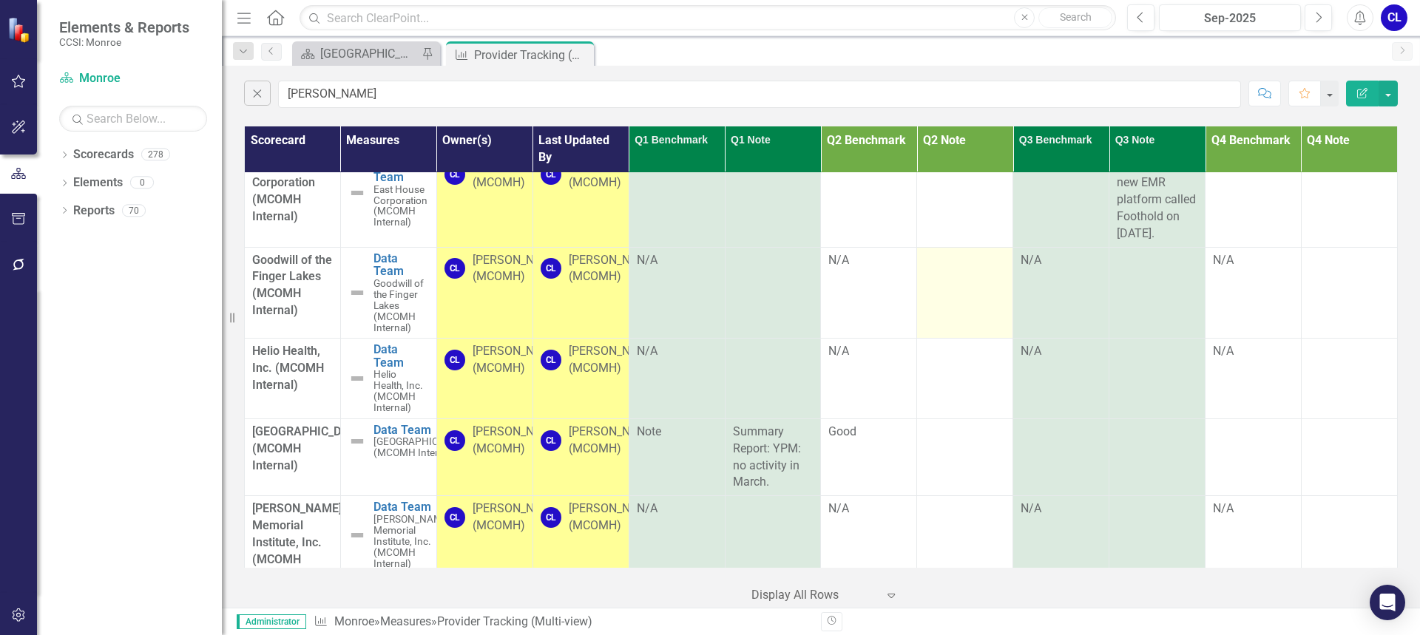
click at [942, 299] on td at bounding box center [965, 293] width 96 height 92
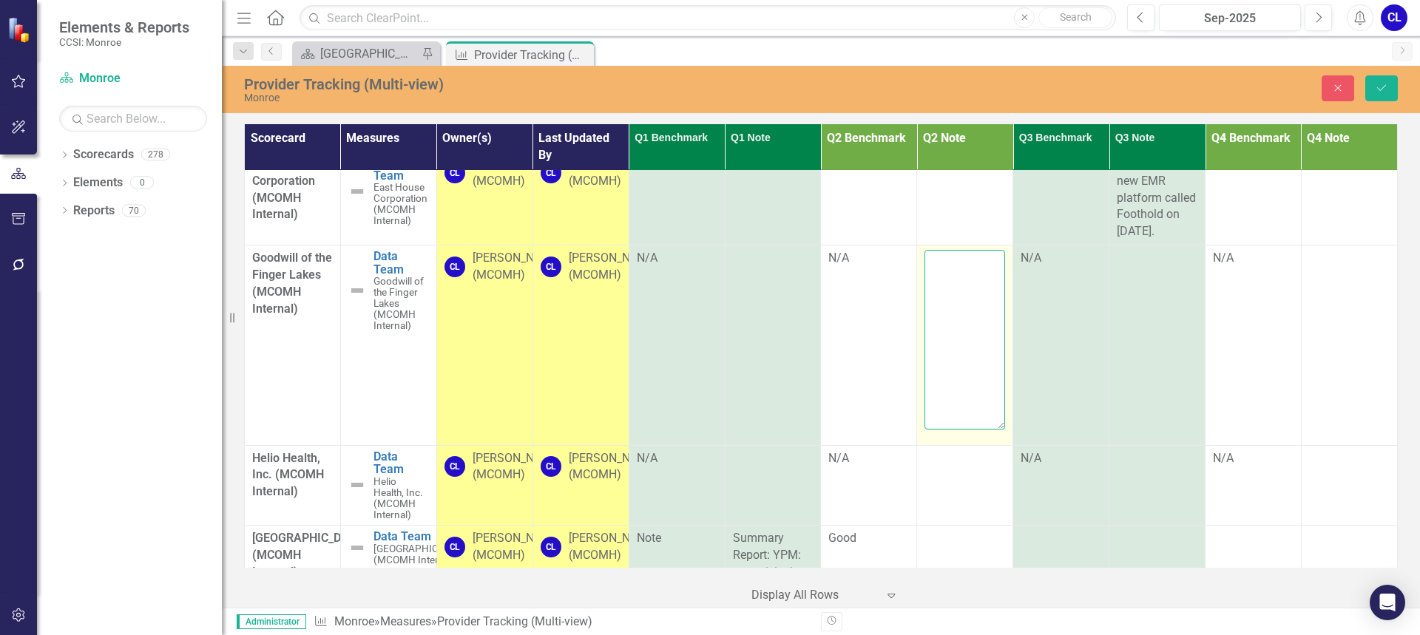
click at [983, 352] on textarea at bounding box center [964, 339] width 81 height 179
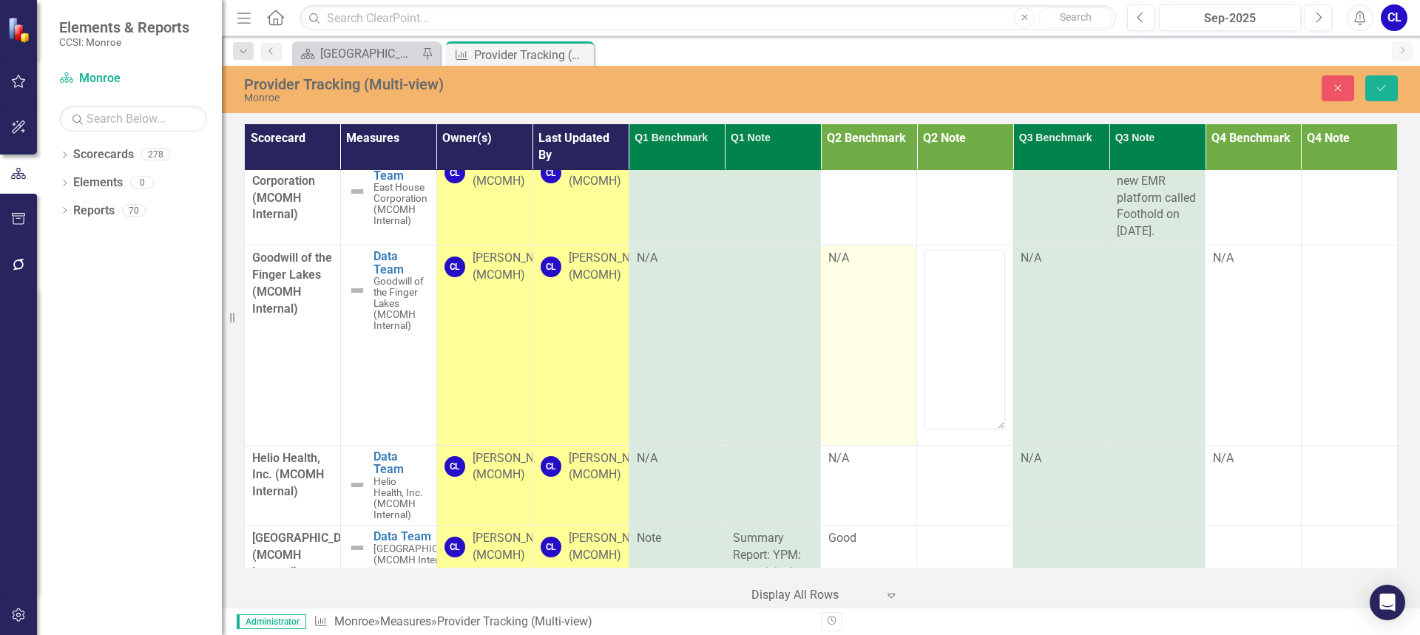
click at [864, 292] on td "N/A" at bounding box center [869, 346] width 96 height 200
click at [888, 269] on icon "Expand" at bounding box center [895, 263] width 15 height 12
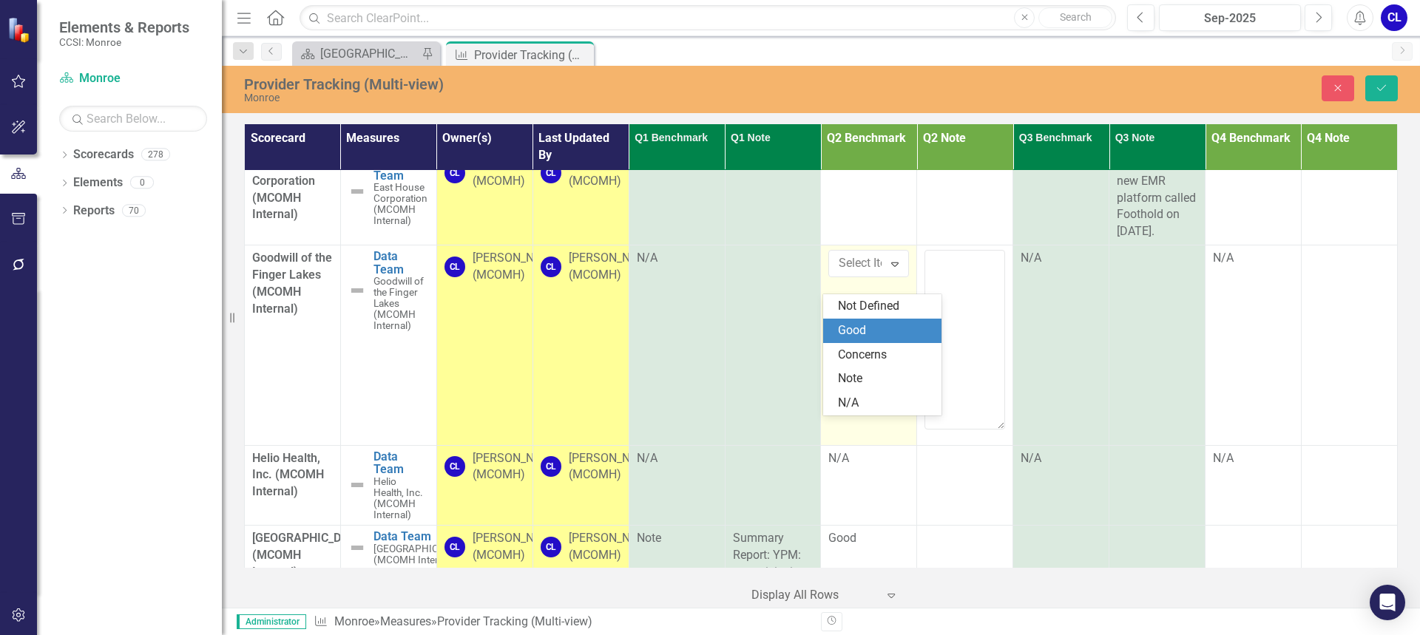
click at [849, 328] on div "Good" at bounding box center [885, 330] width 95 height 17
click at [889, 269] on icon "Expand" at bounding box center [895, 263] width 15 height 12
click at [873, 400] on div "N/A" at bounding box center [885, 403] width 95 height 17
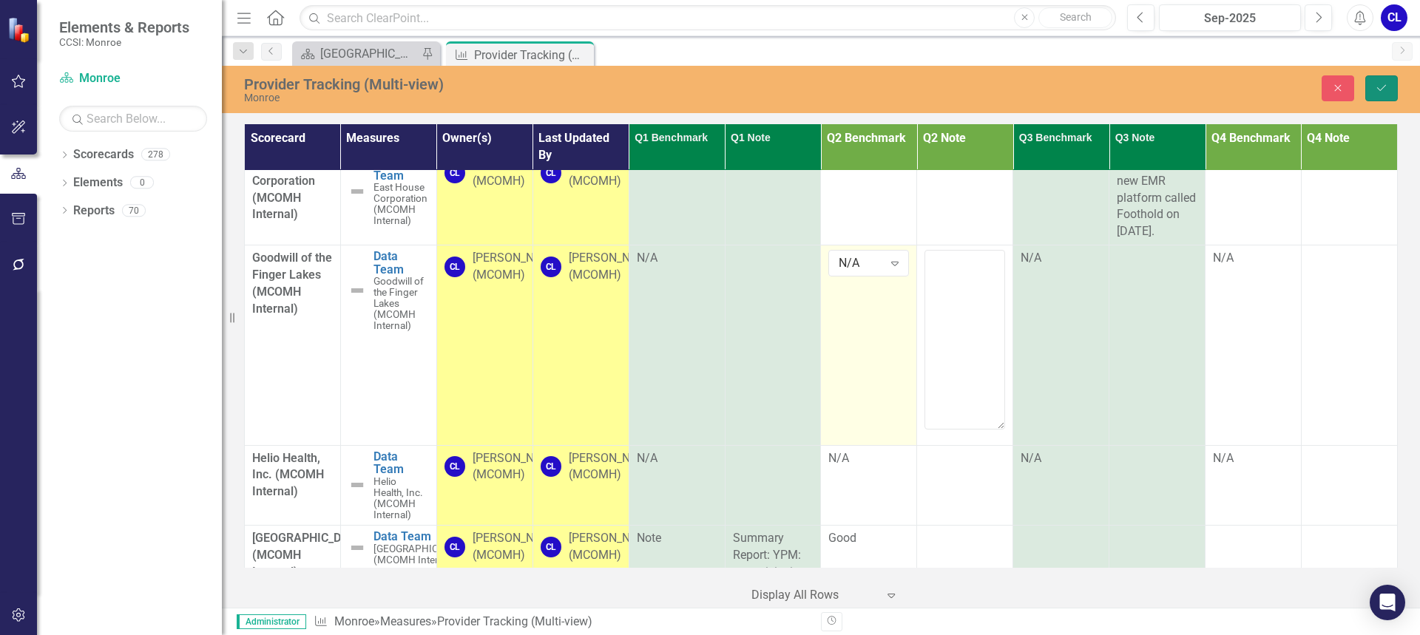
click at [1393, 83] on button "Save" at bounding box center [1381, 88] width 33 height 26
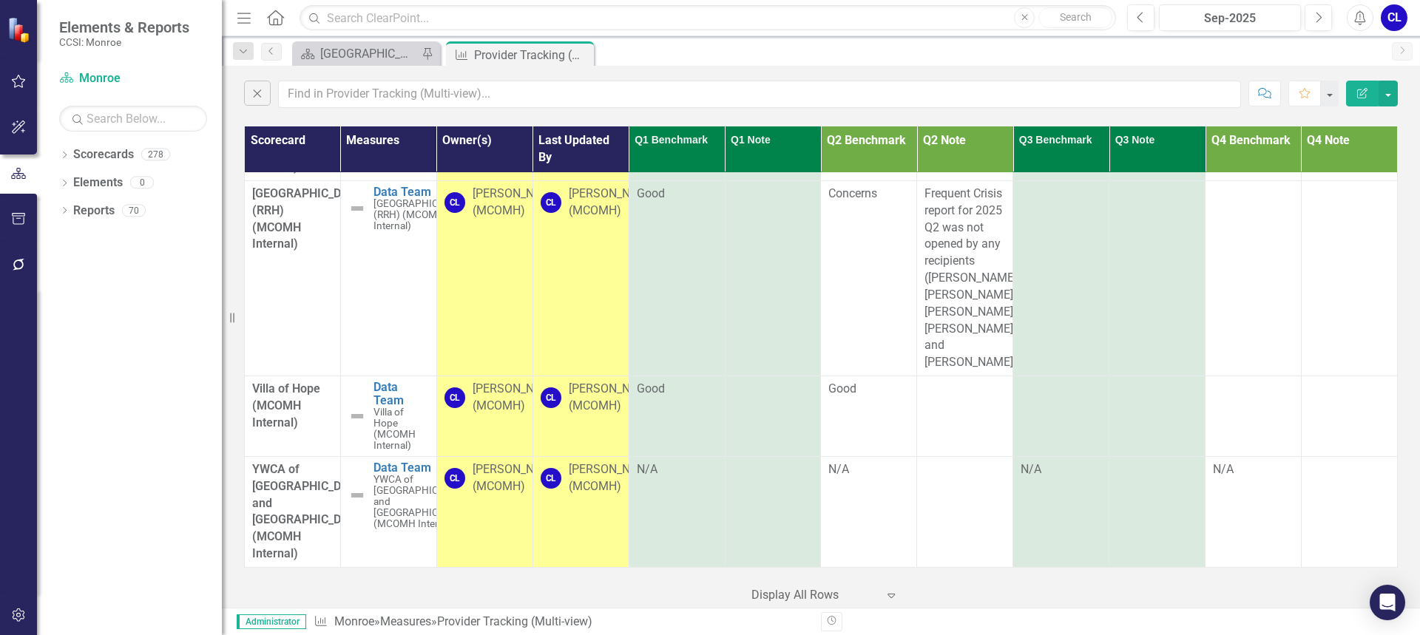
scroll to position [3403, 0]
click at [63, 158] on icon "Dropdown" at bounding box center [64, 156] width 10 height 8
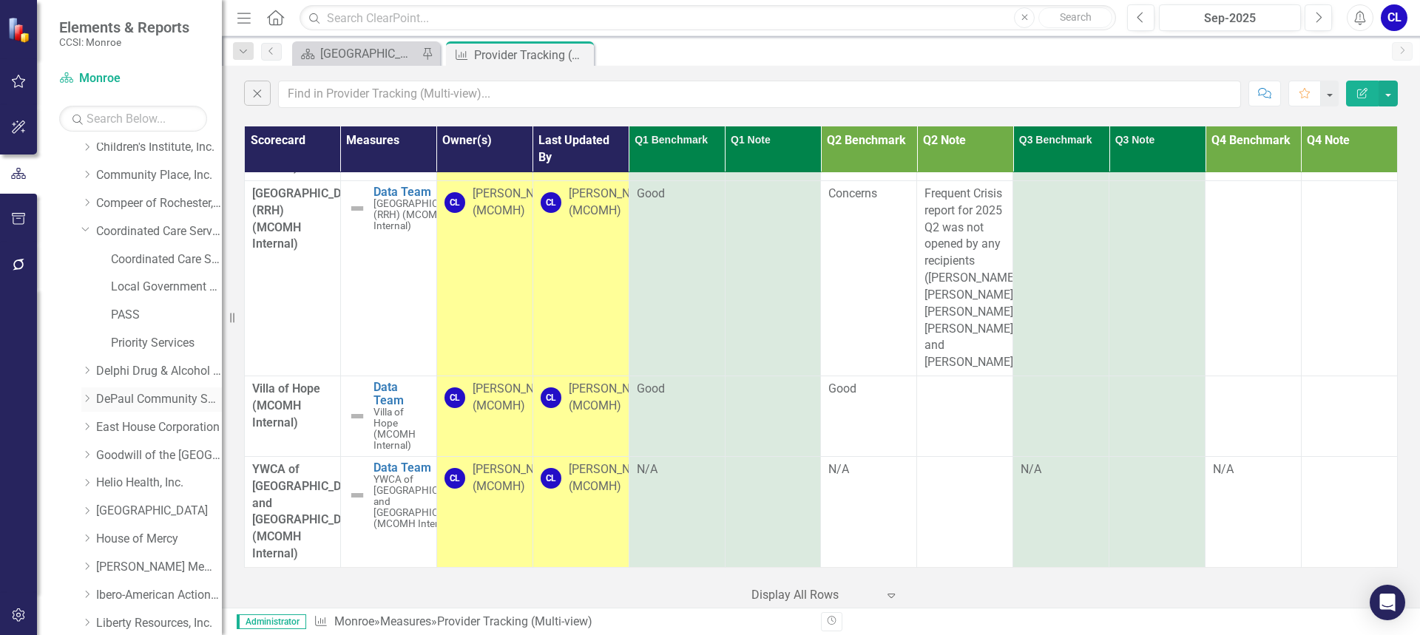
scroll to position [148, 0]
click at [88, 371] on icon "Dropdown" at bounding box center [86, 369] width 11 height 9
click at [146, 534] on link "Re-Entry Services" at bounding box center [166, 538] width 111 height 17
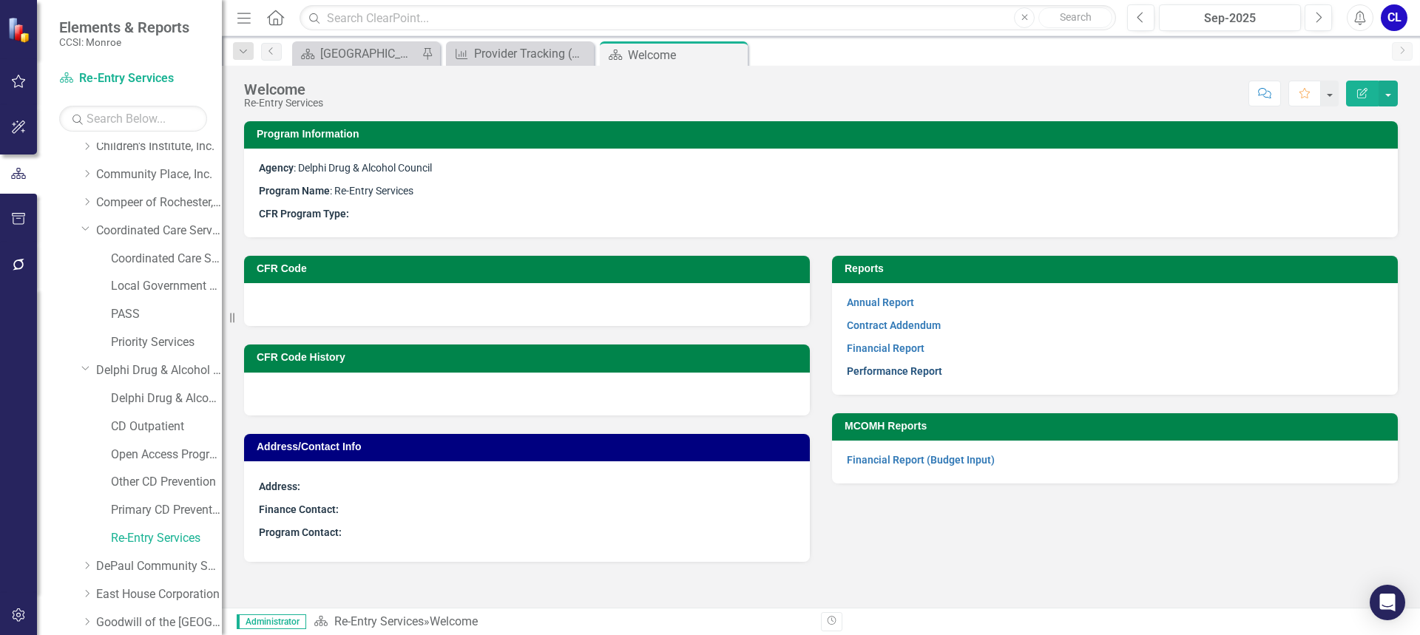
click at [906, 372] on link "Performance Report" at bounding box center [894, 371] width 95 height 12
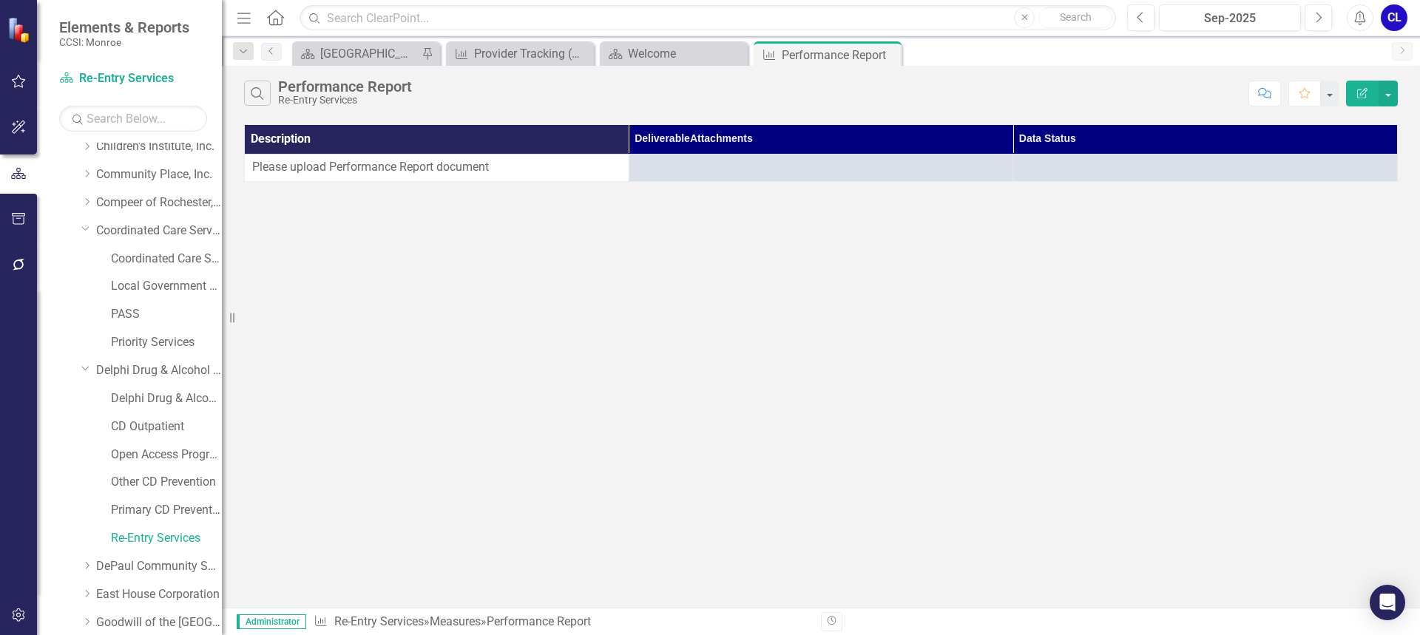
click at [1144, 396] on div "Search Performance Report Re-Entry Services Comment Favorite Edit Report Descri…" at bounding box center [821, 337] width 1198 height 542
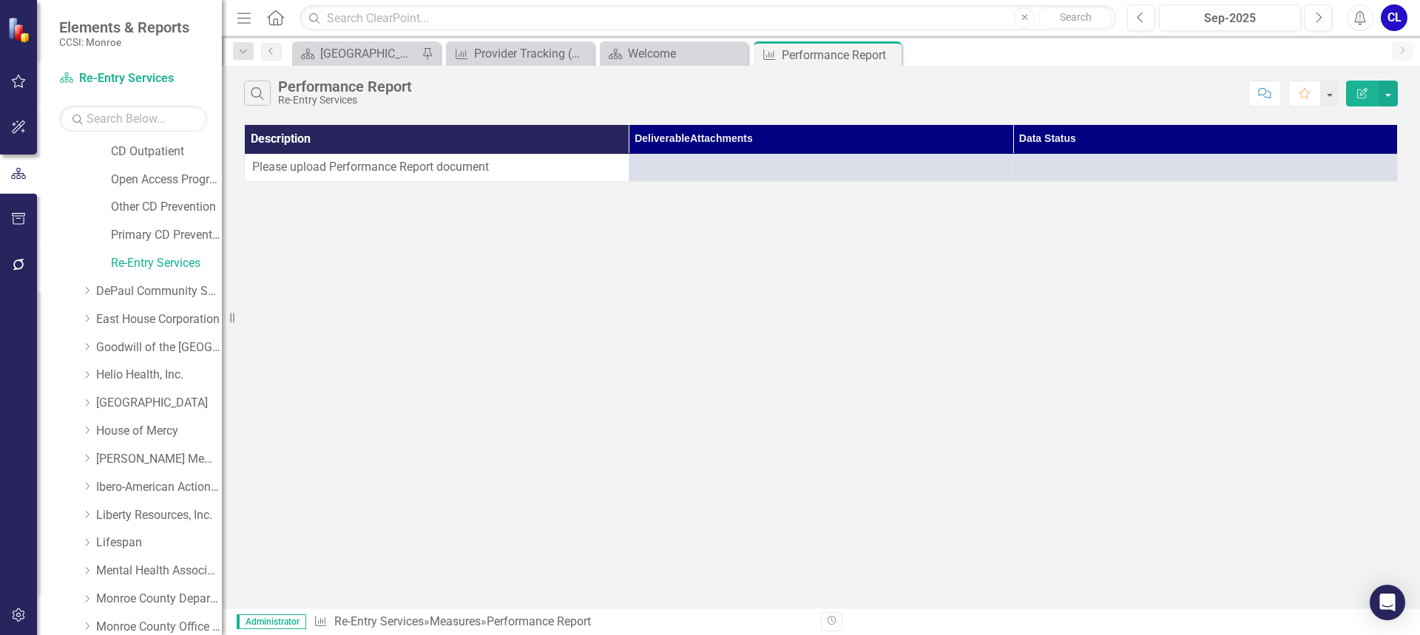
scroll to position [444, 0]
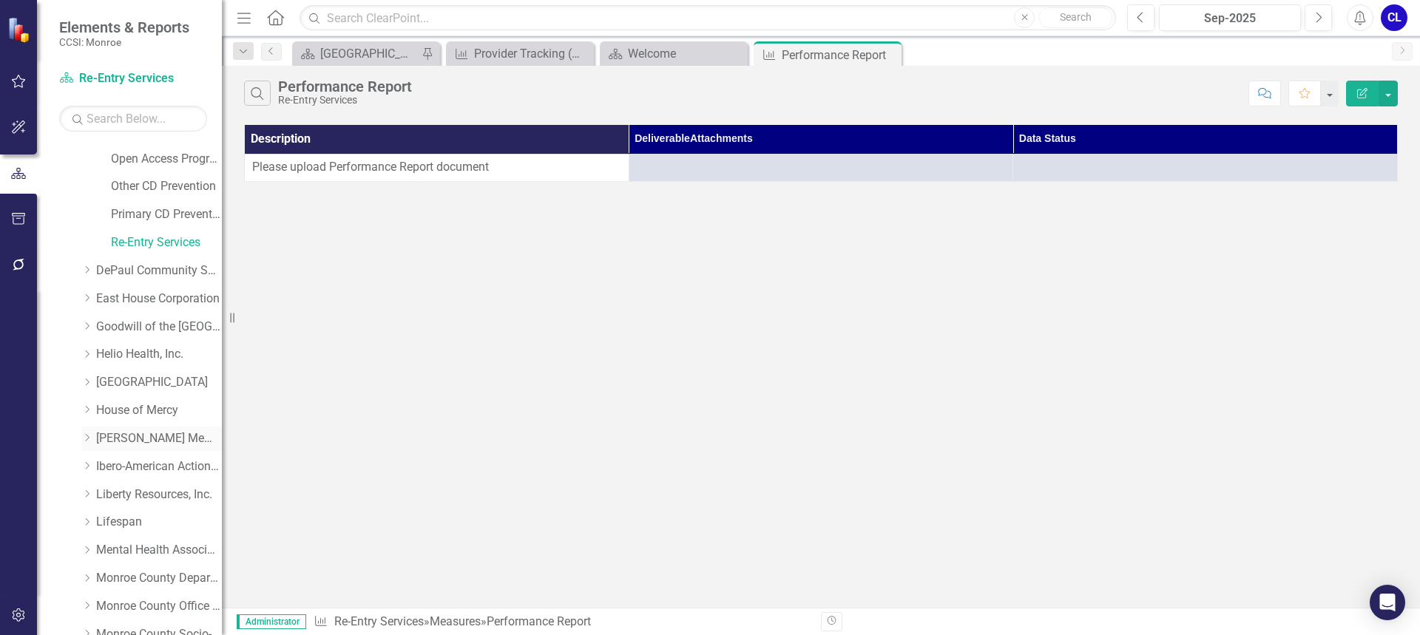
click at [87, 438] on icon "Dropdown" at bounding box center [86, 437] width 11 height 9
click at [146, 521] on link "[MEDICAL_DATA] Education Series" at bounding box center [166, 522] width 111 height 17
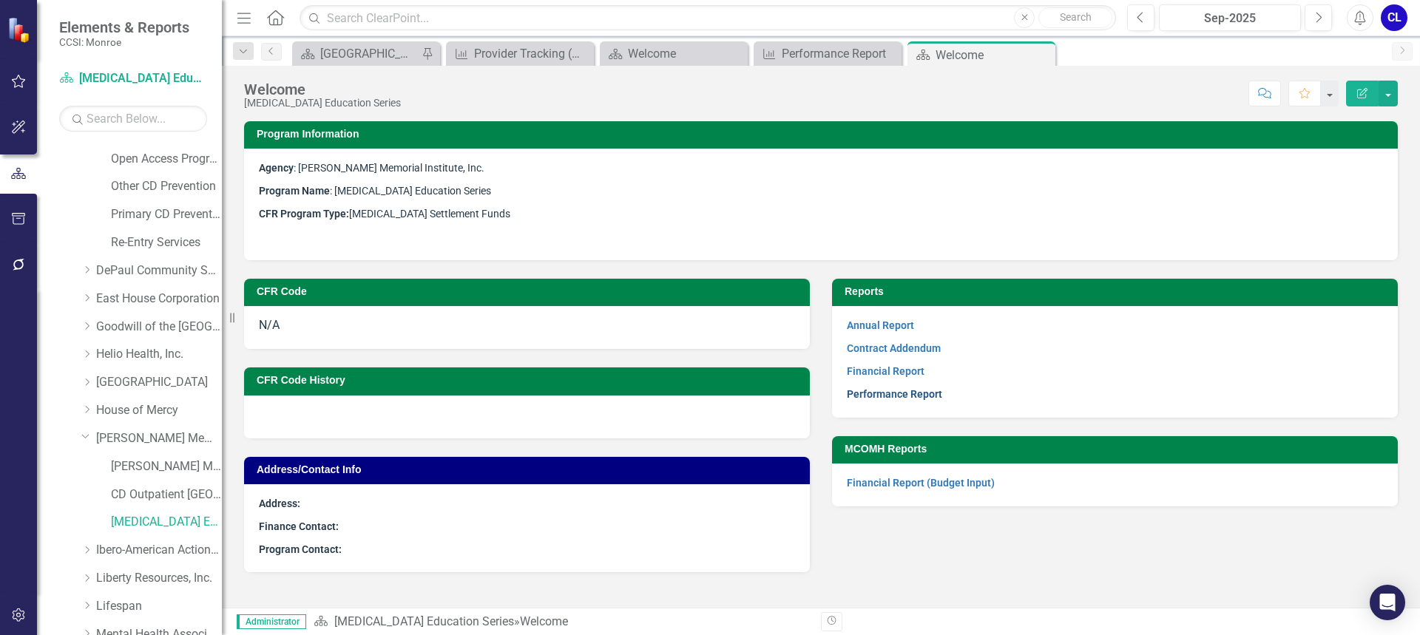
click at [888, 394] on link "Performance Report" at bounding box center [894, 394] width 95 height 12
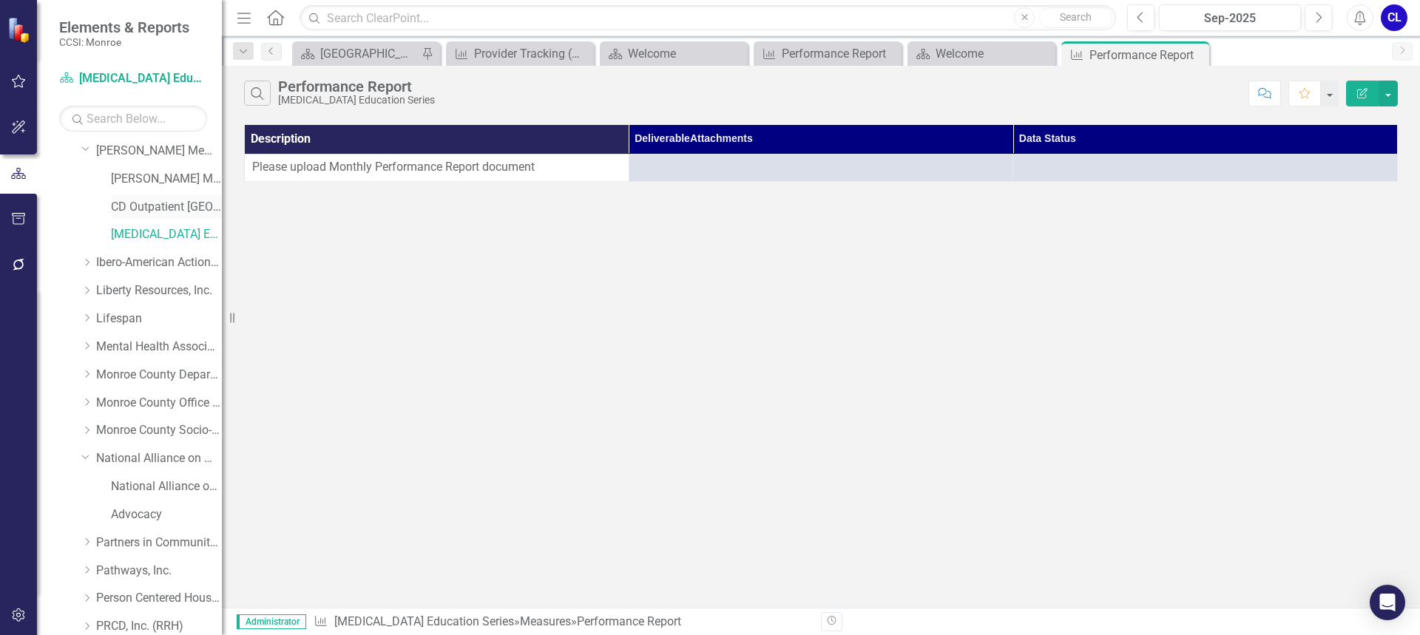
scroll to position [740, 0]
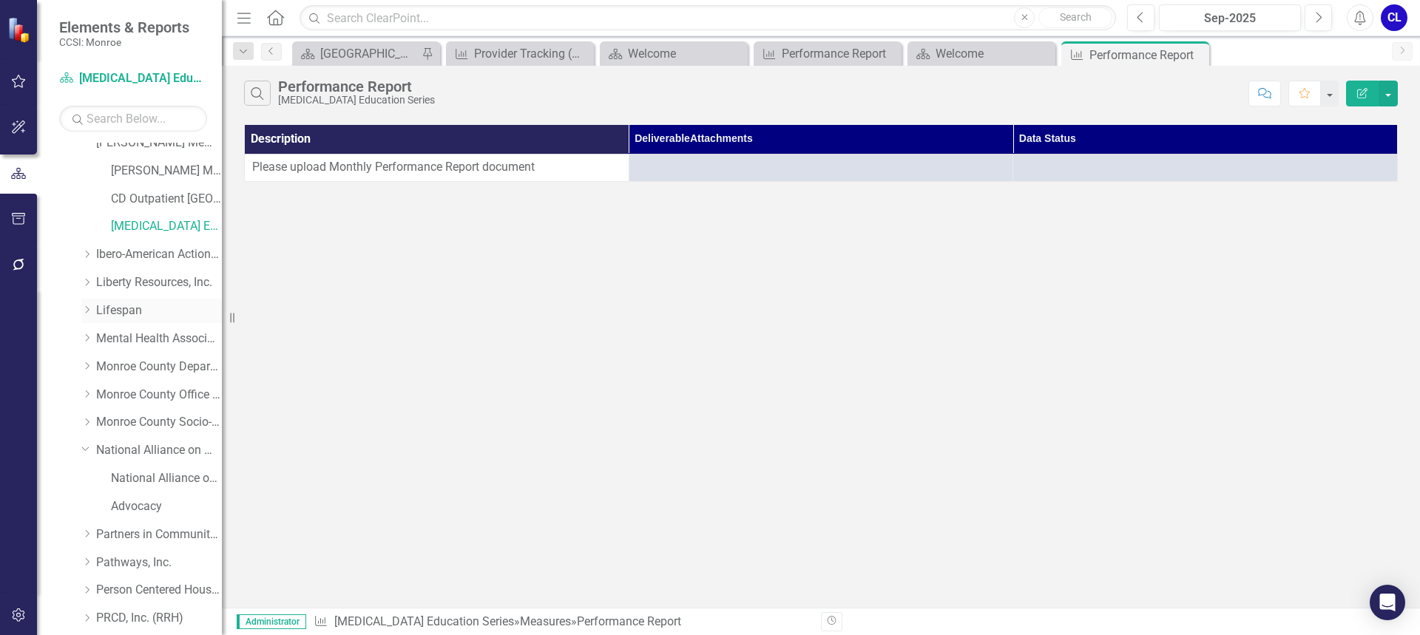
click at [92, 312] on icon "Dropdown" at bounding box center [86, 309] width 11 height 9
click at [139, 397] on link "Substance Misuse Education" at bounding box center [166, 395] width 111 height 17
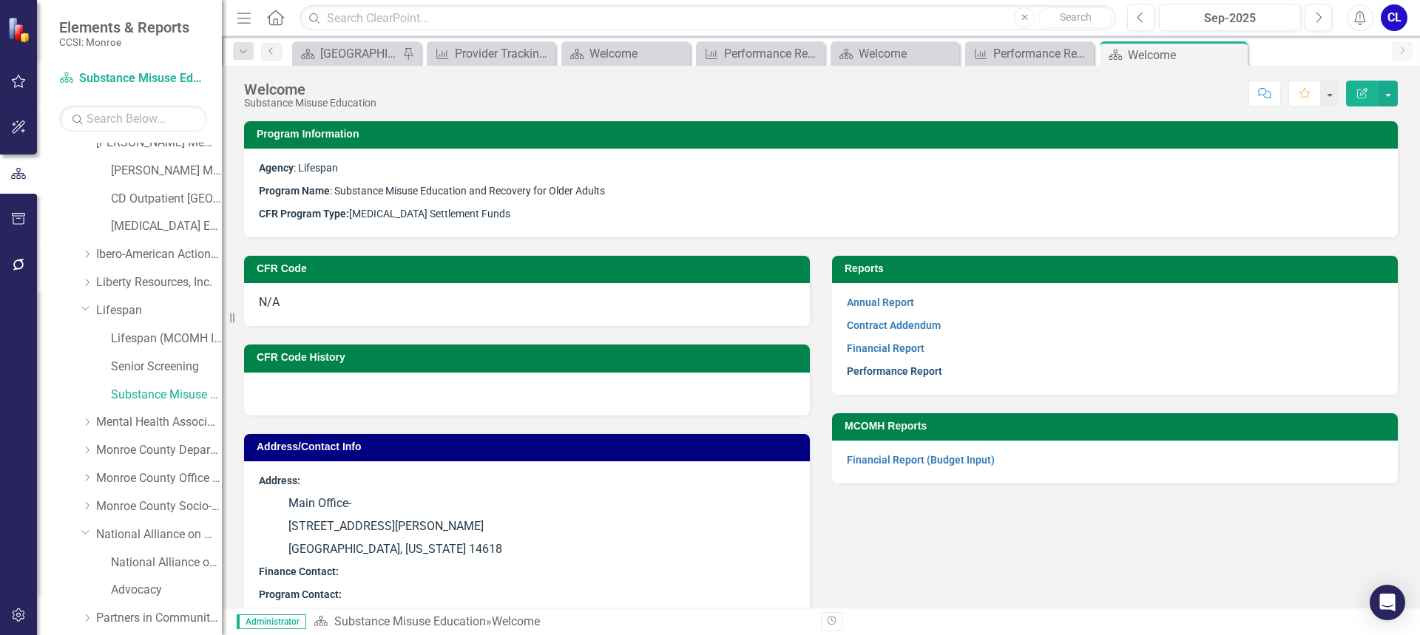
click at [860, 365] on link "Performance Report" at bounding box center [894, 371] width 95 height 12
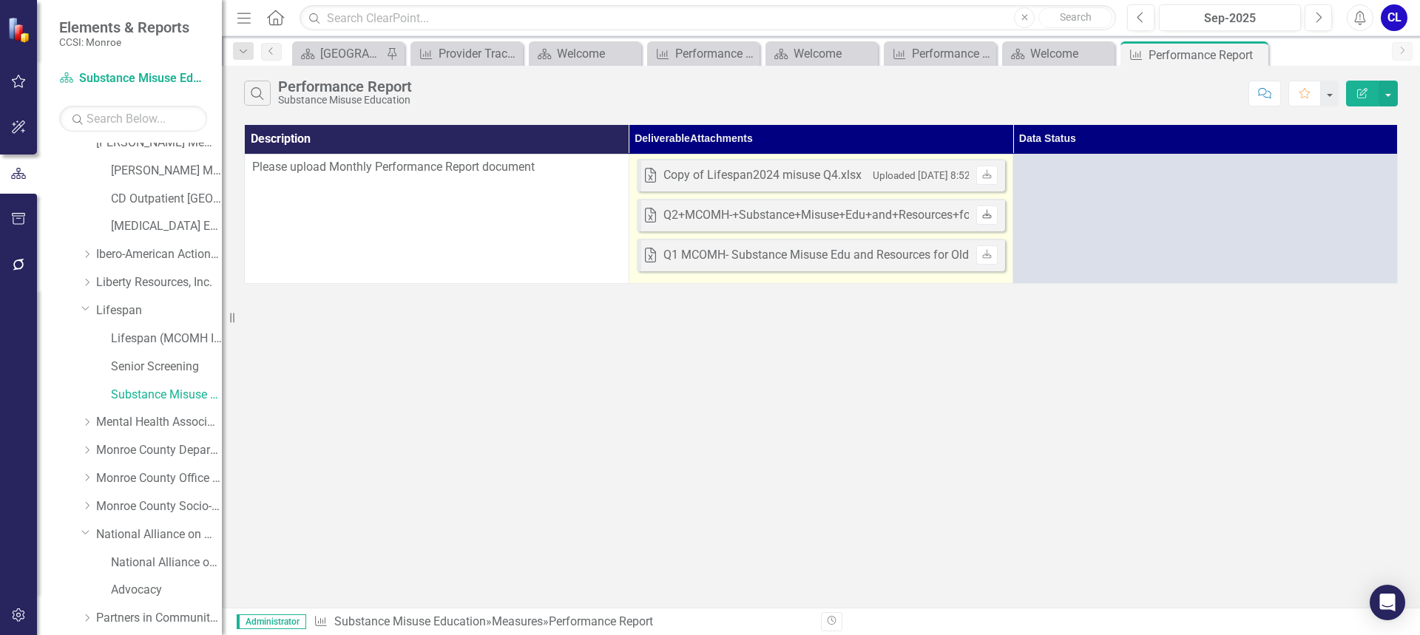
click at [993, 217] on icon "Download" at bounding box center [986, 215] width 11 height 9
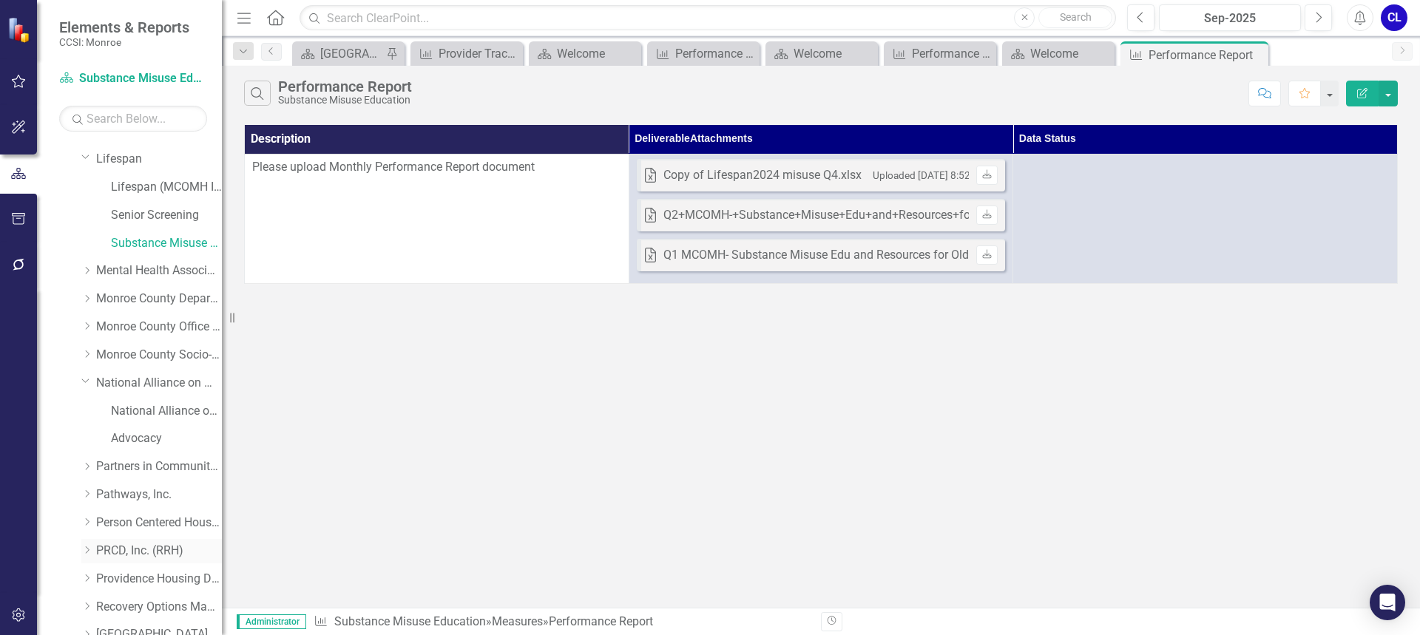
scroll to position [1035, 0]
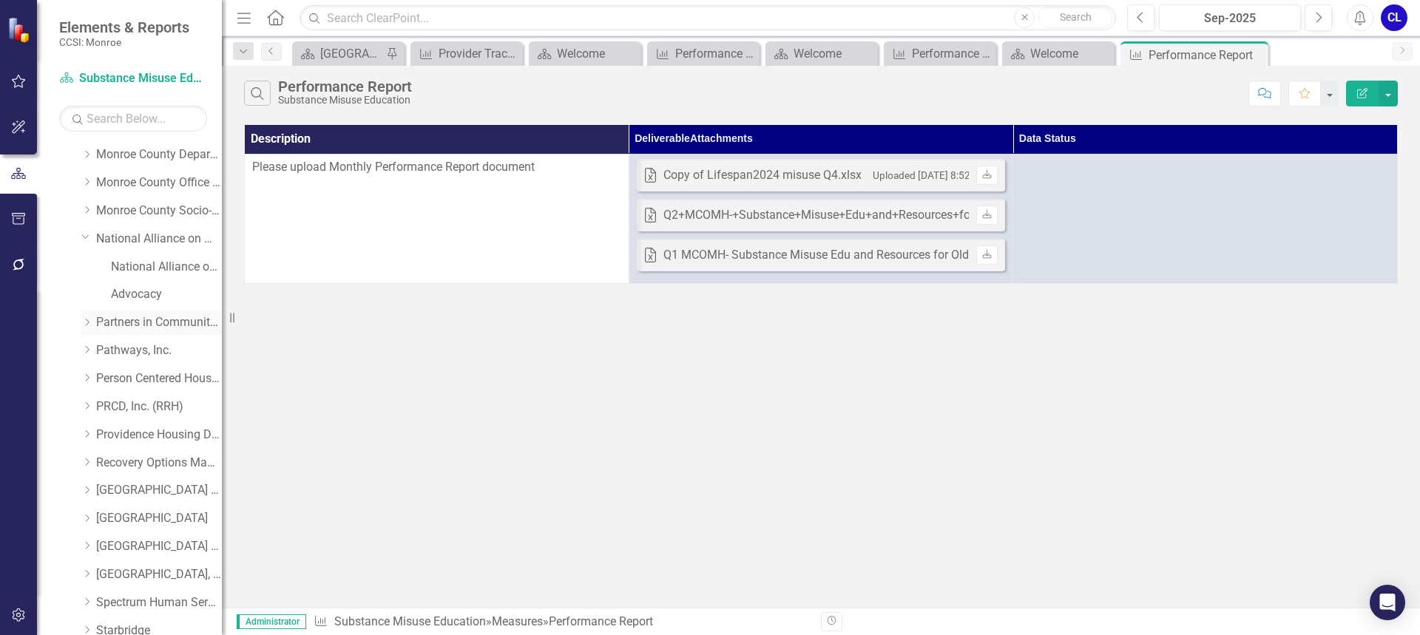
click at [87, 327] on div "Dropdown" at bounding box center [86, 323] width 11 height 13
click at [138, 369] on div "Youth Peer Advocacy" at bounding box center [166, 379] width 111 height 24
click at [155, 381] on link "Youth Peer Advocacy" at bounding box center [166, 379] width 111 height 17
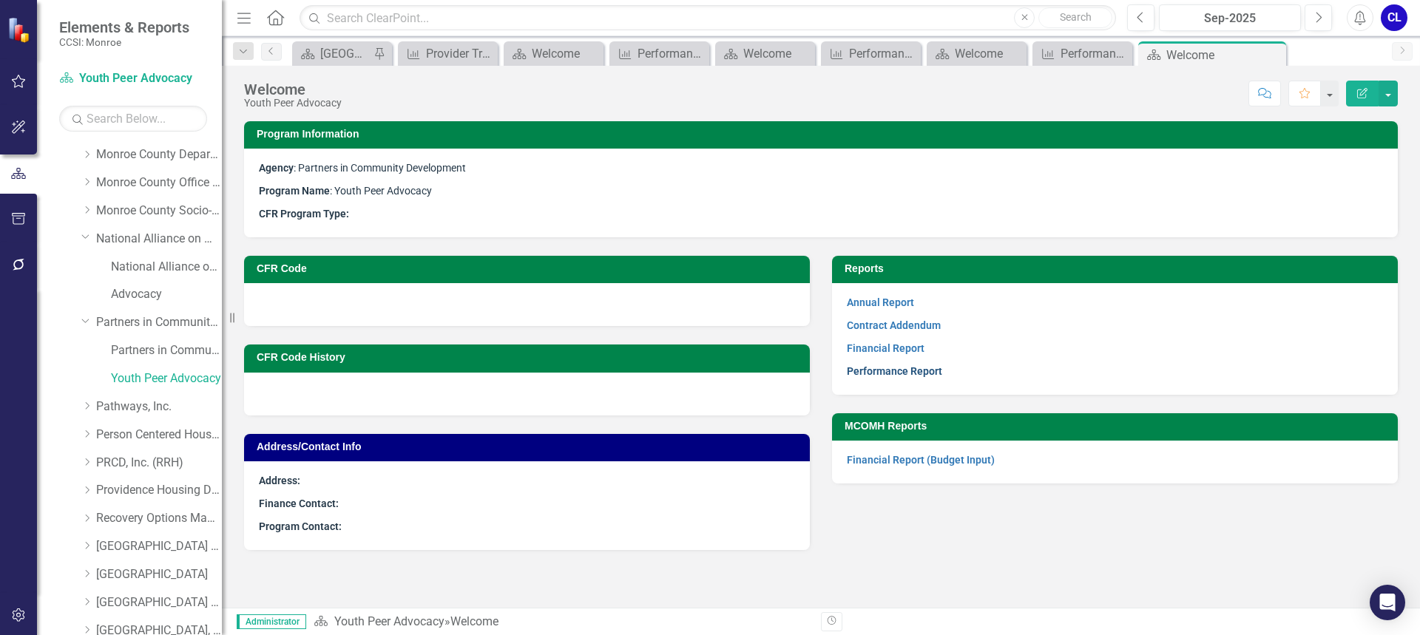
click at [918, 371] on link "Performance Report" at bounding box center [894, 371] width 95 height 12
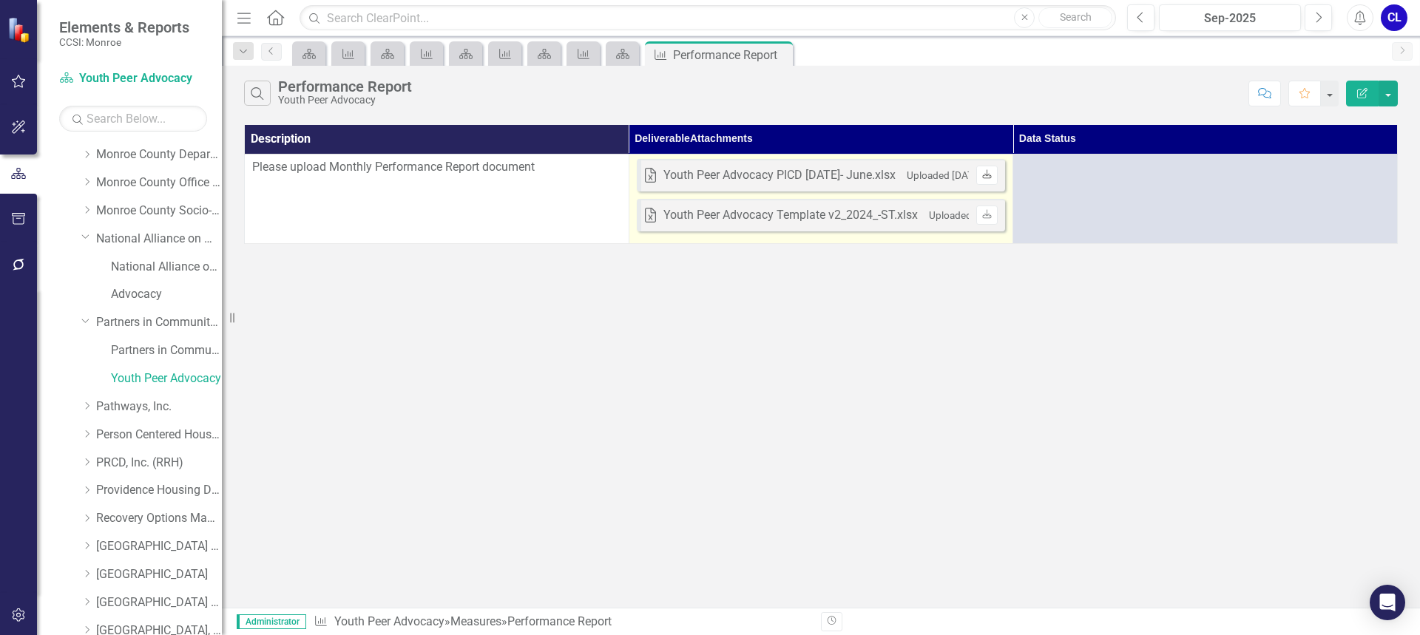
click at [990, 176] on icon "Download" at bounding box center [986, 175] width 11 height 9
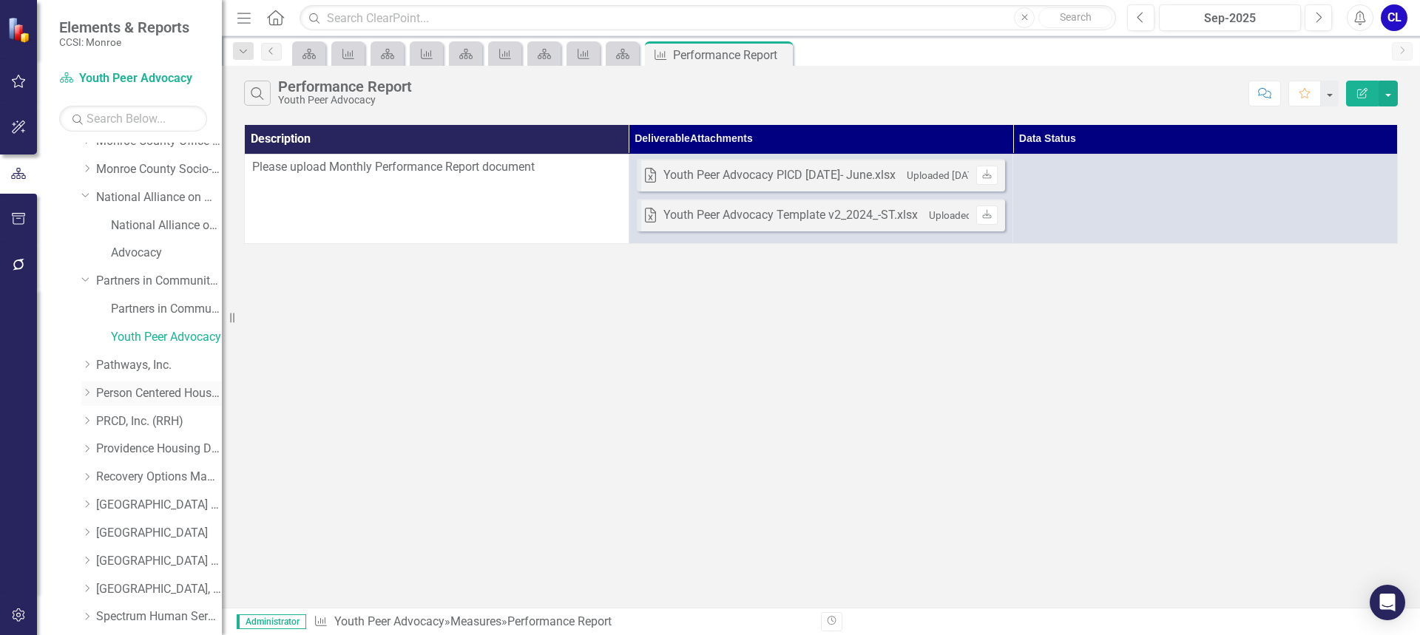
scroll to position [1257, 0]
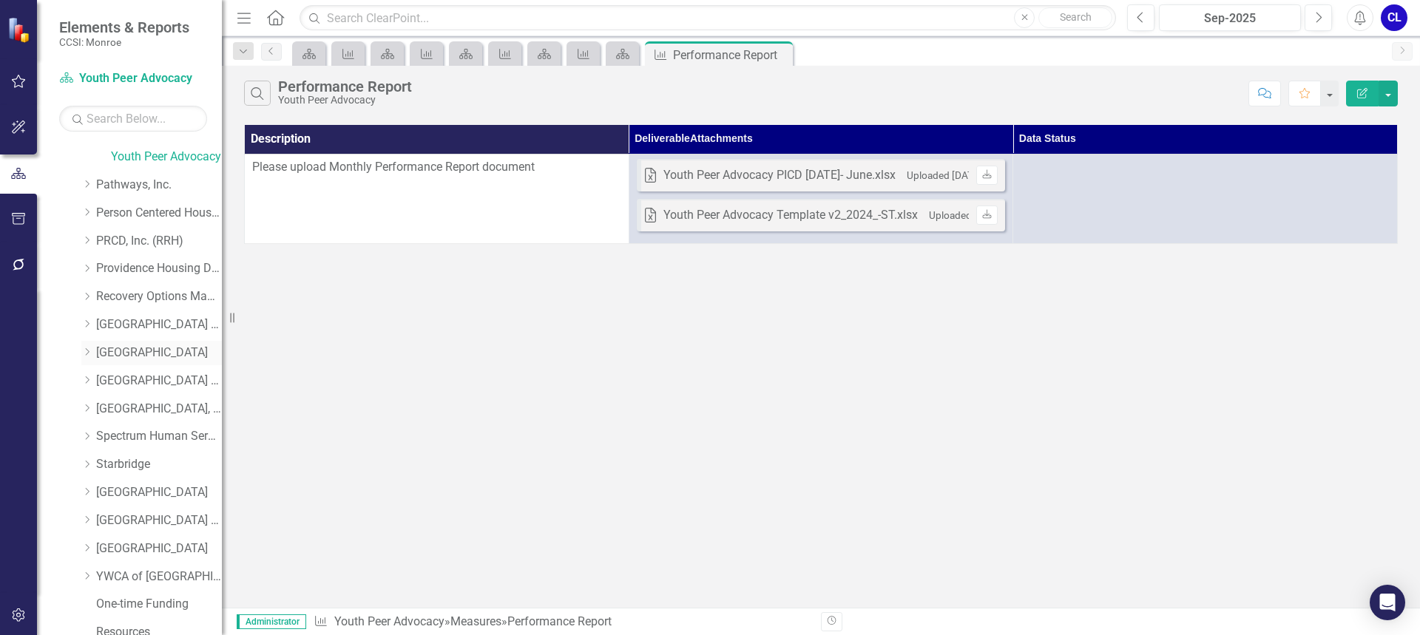
click at [87, 351] on icon "Dropdown" at bounding box center [86, 352] width 11 height 9
click at [135, 461] on link "[MEDICAL_DATA] for Older Adults" at bounding box center [166, 464] width 111 height 17
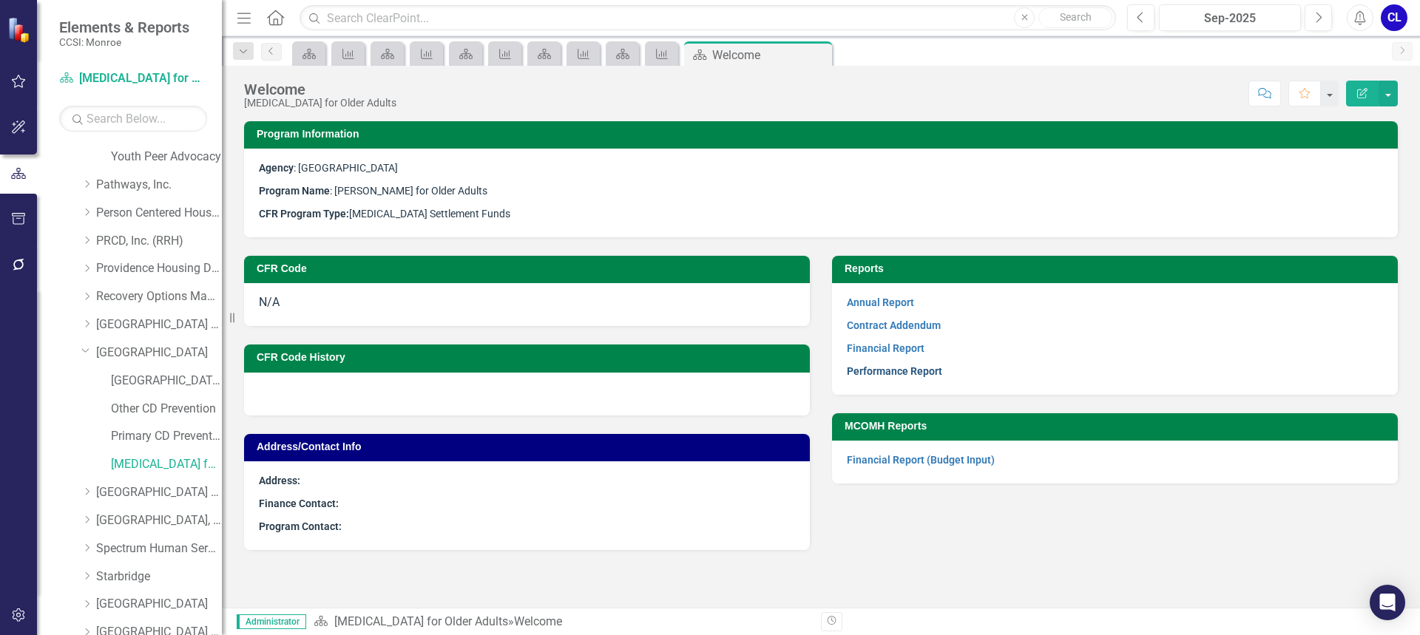
click at [910, 368] on link "Performance Report" at bounding box center [894, 371] width 95 height 12
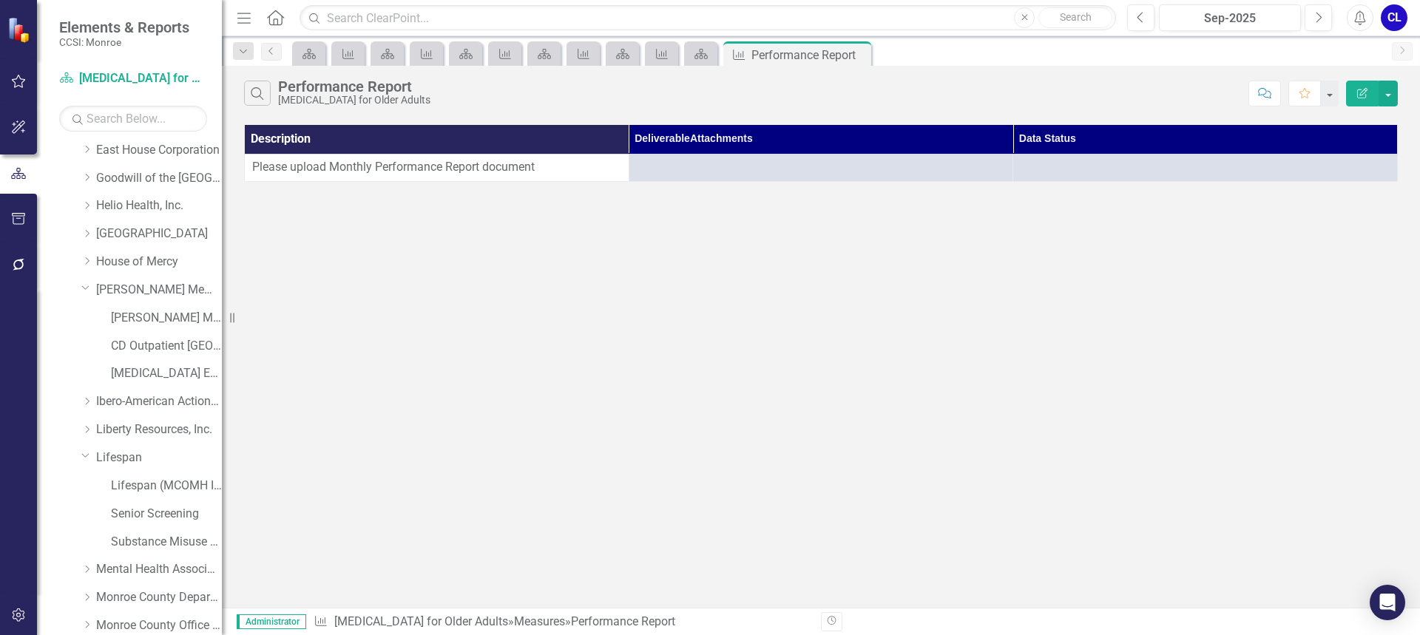
scroll to position [592, 0]
click at [84, 263] on icon "Dropdown" at bounding box center [86, 261] width 11 height 9
click at [136, 317] on link "BIPOC" at bounding box center [166, 319] width 111 height 17
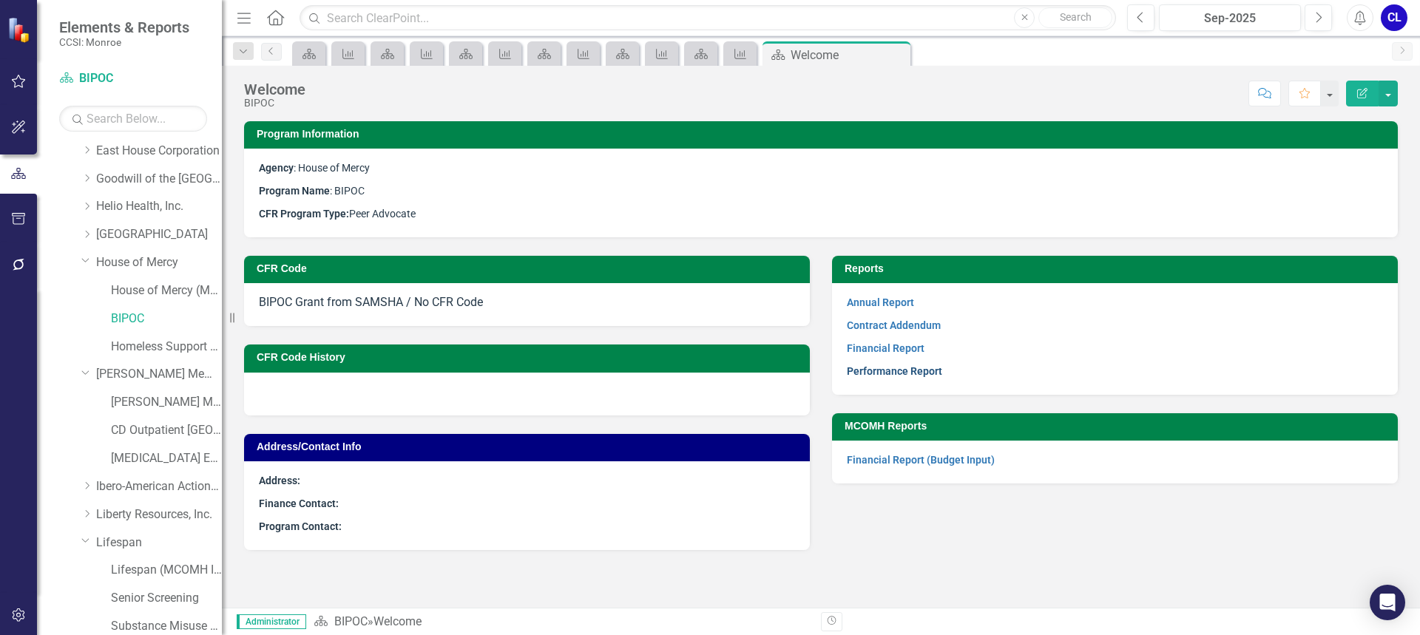
click at [896, 377] on link "Performance Report" at bounding box center [894, 371] width 95 height 12
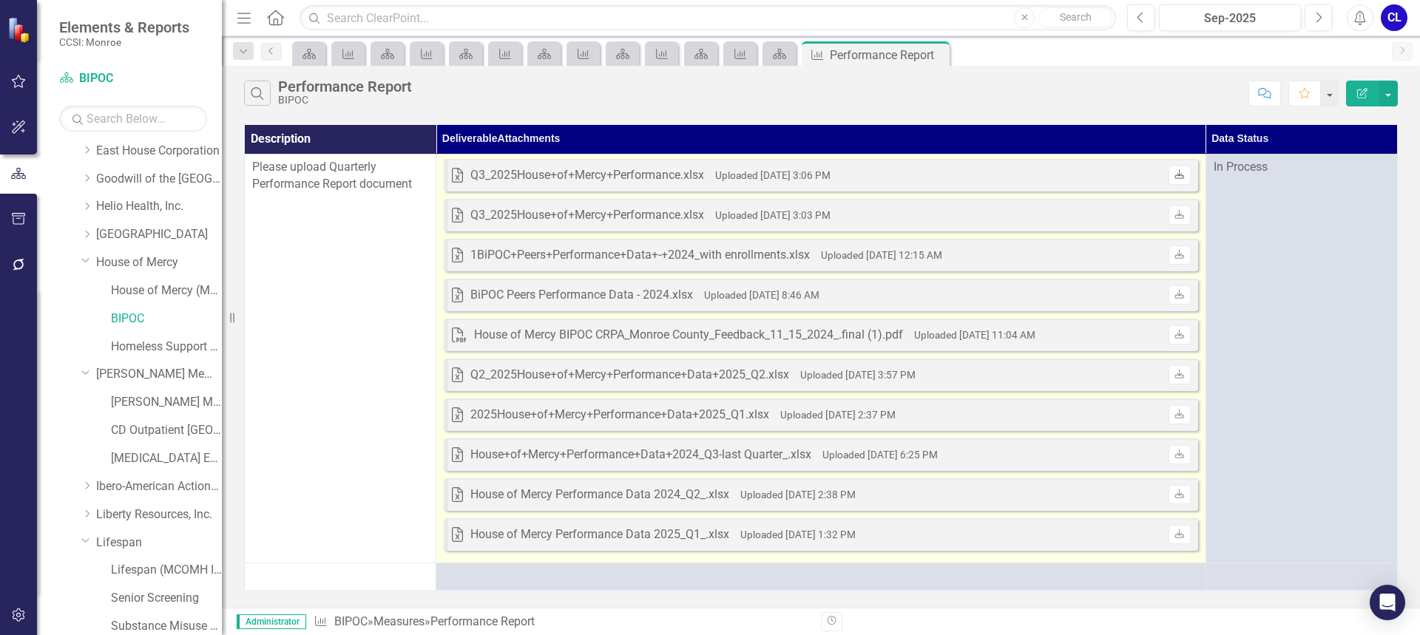
click at [1186, 175] on link "Download" at bounding box center [1179, 175] width 21 height 19
